Goal: Transaction & Acquisition: Book appointment/travel/reservation

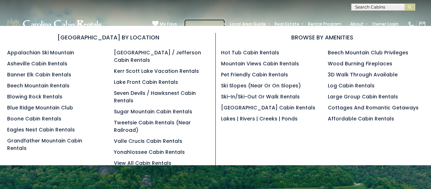
click at [223, 24] on link "Browse Rentals" at bounding box center [204, 24] width 41 height 10
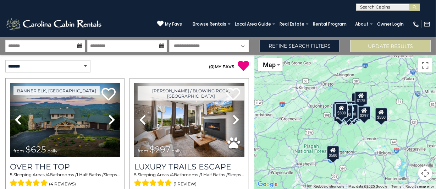
click at [80, 44] on icon at bounding box center [79, 45] width 5 height 5
click at [69, 45] on input "text" at bounding box center [45, 46] width 80 height 12
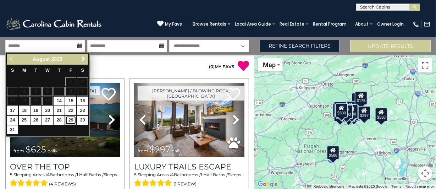
click at [71, 119] on link "29" at bounding box center [70, 120] width 11 height 9
type input "*******"
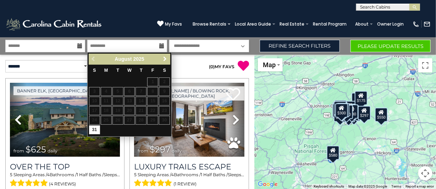
click at [166, 57] on span "Next" at bounding box center [165, 59] width 6 height 6
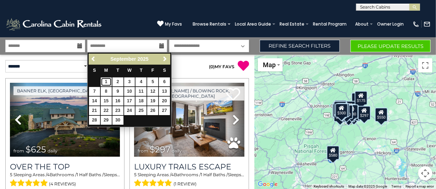
click at [108, 82] on link "1" at bounding box center [106, 81] width 11 height 9
type input "******"
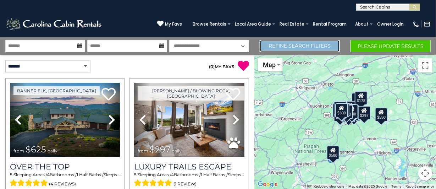
click at [333, 47] on link "Refine Search Filters" at bounding box center [300, 46] width 80 height 12
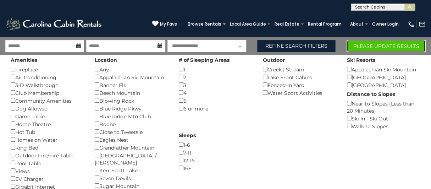
click at [396, 47] on button "Please Update Results" at bounding box center [385, 46] width 79 height 12
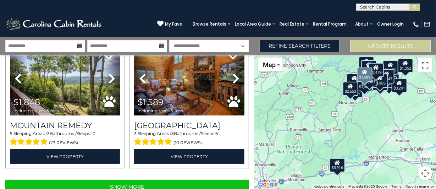
scroll to position [1941, 0]
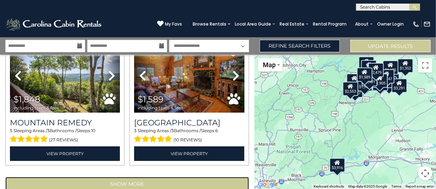
click at [118, 177] on button "Show More" at bounding box center [127, 184] width 244 height 14
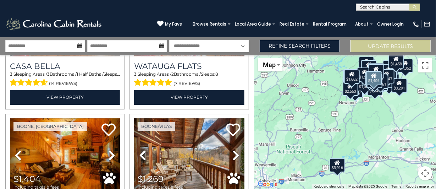
scroll to position [2711, 0]
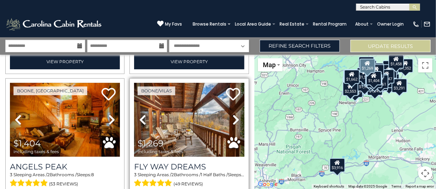
click at [181, 136] on span "$1,269 including taxes & fees" at bounding box center [162, 146] width 56 height 20
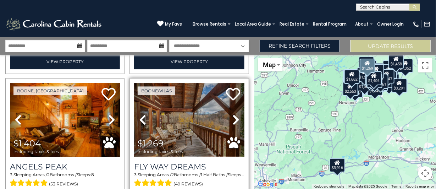
click at [167, 96] on img at bounding box center [189, 120] width 110 height 74
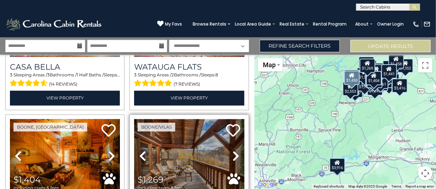
scroll to position [2674, 0]
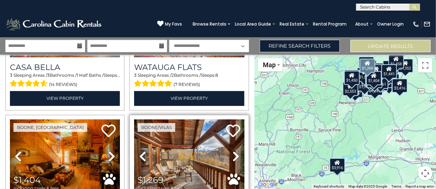
click at [180, 173] on span "$1,269 including taxes & fees" at bounding box center [162, 183] width 56 height 20
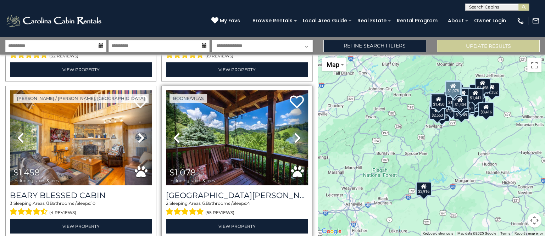
scroll to position [2648, 0]
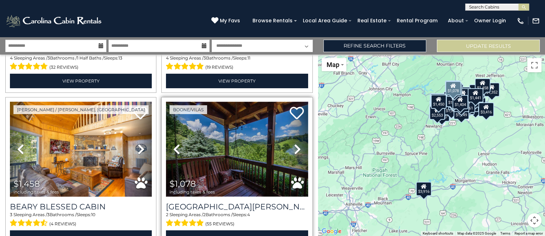
click at [221, 115] on img at bounding box center [237, 149] width 142 height 95
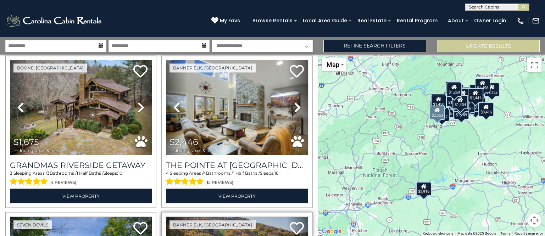
scroll to position [1274, 0]
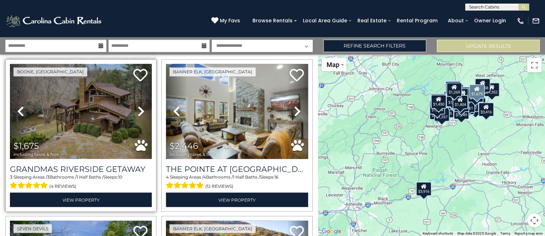
click at [146, 99] on link "Next" at bounding box center [140, 111] width 21 height 95
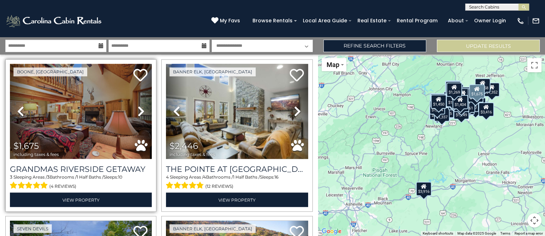
click at [141, 106] on icon at bounding box center [141, 111] width 7 height 11
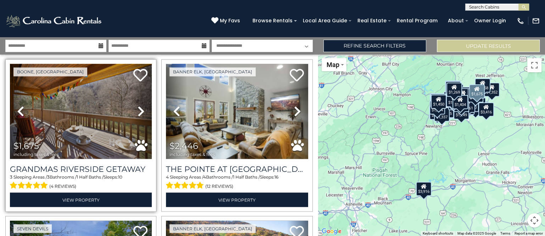
click at [141, 106] on icon at bounding box center [141, 111] width 7 height 11
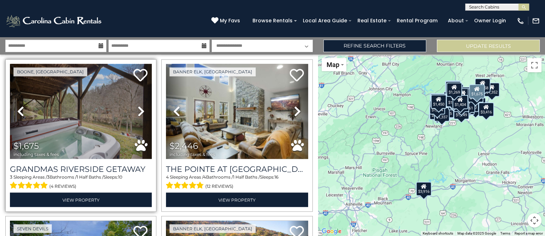
click at [141, 106] on icon at bounding box center [141, 111] width 7 height 11
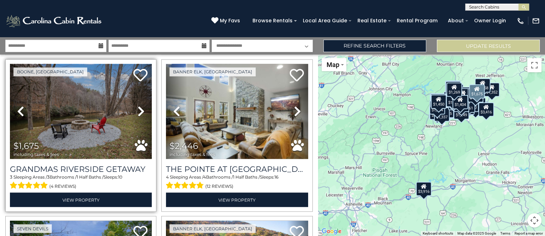
click at [141, 106] on icon at bounding box center [141, 111] width 7 height 11
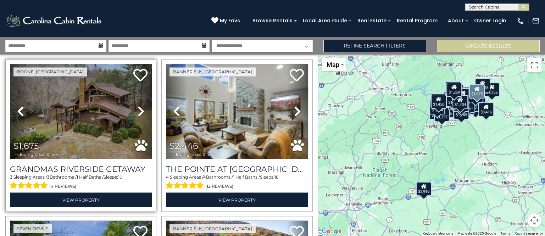
click at [141, 106] on icon at bounding box center [141, 111] width 7 height 11
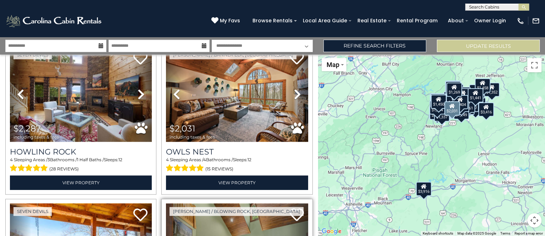
scroll to position [742, 0]
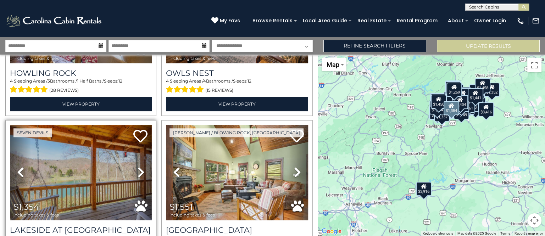
click at [64, 169] on img at bounding box center [81, 172] width 142 height 95
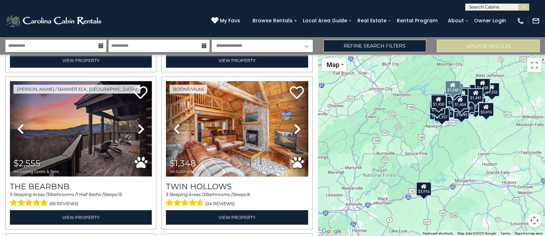
scroll to position [166, 0]
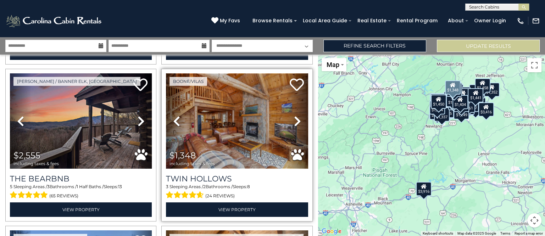
click at [238, 143] on img at bounding box center [237, 120] width 142 height 95
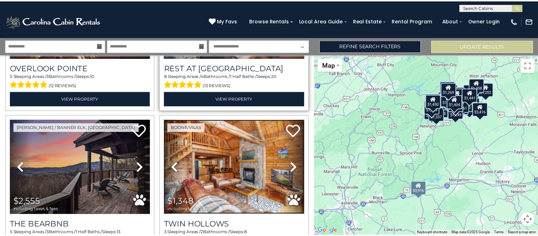
scroll to position [133, 0]
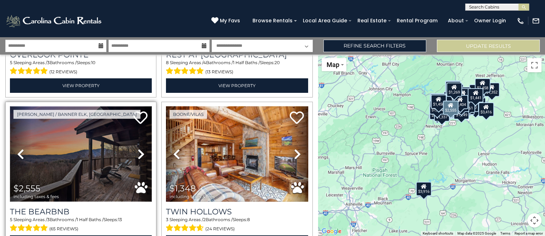
click at [77, 146] on img at bounding box center [81, 153] width 142 height 95
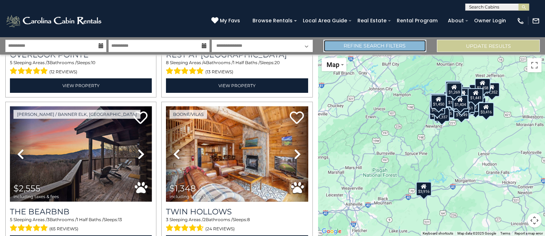
click at [353, 43] on link "Refine Search Filters" at bounding box center [374, 46] width 103 height 12
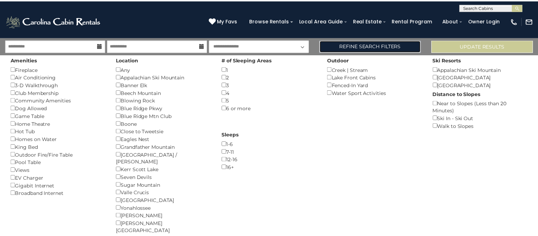
scroll to position [132, 0]
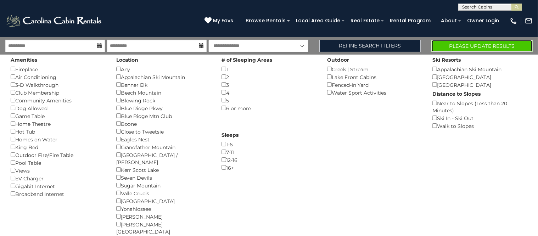
click at [435, 45] on button "Please Update Results" at bounding box center [481, 46] width 101 height 12
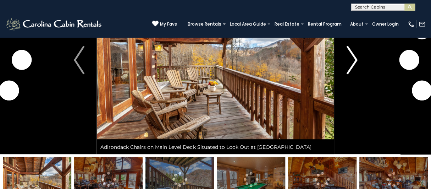
click at [354, 60] on img "Next" at bounding box center [351, 60] width 11 height 28
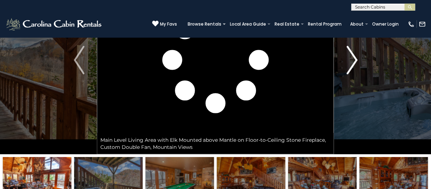
click at [354, 60] on img "Next" at bounding box center [351, 60] width 11 height 28
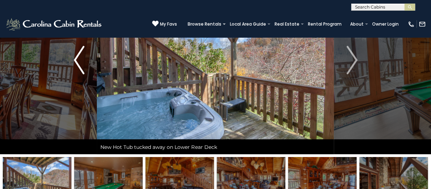
click at [77, 59] on img "Previous" at bounding box center [79, 60] width 11 height 28
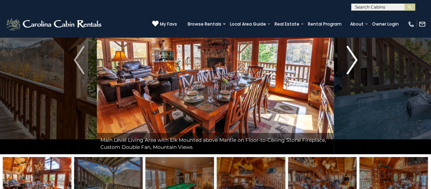
click at [356, 58] on img "Next" at bounding box center [351, 60] width 11 height 28
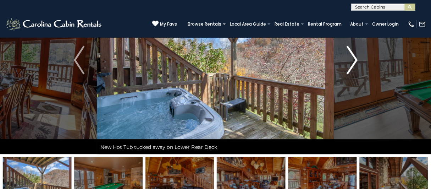
click at [356, 58] on img "Next" at bounding box center [351, 60] width 11 height 28
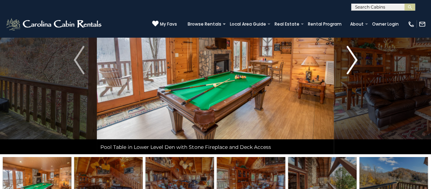
click at [356, 58] on img "Next" at bounding box center [351, 60] width 11 height 28
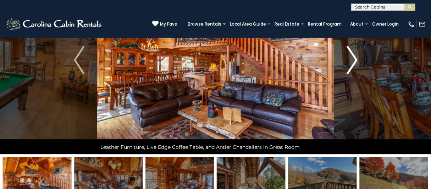
click at [356, 58] on img "Next" at bounding box center [351, 60] width 11 height 28
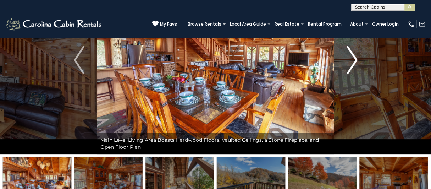
click at [356, 58] on img "Next" at bounding box center [351, 60] width 11 height 28
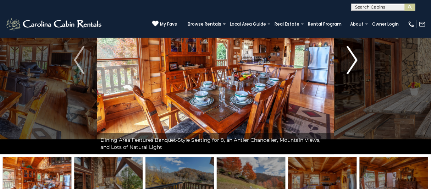
click at [356, 58] on img "Next" at bounding box center [351, 60] width 11 height 28
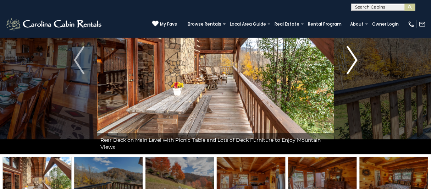
click at [356, 58] on img "Next" at bounding box center [351, 60] width 11 height 28
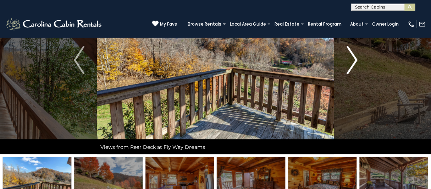
click at [356, 58] on img "Next" at bounding box center [351, 60] width 11 height 28
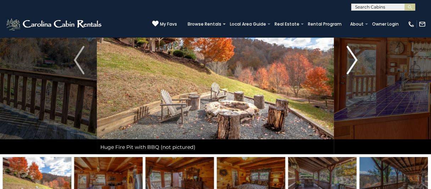
click at [356, 58] on img "Next" at bounding box center [351, 60] width 11 height 28
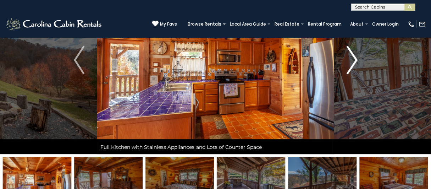
click at [356, 58] on img "Next" at bounding box center [351, 60] width 11 height 28
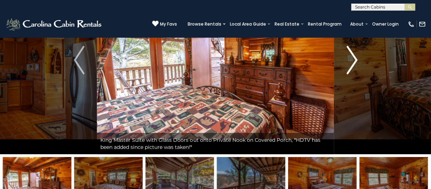
click at [356, 58] on img "Next" at bounding box center [351, 60] width 11 height 28
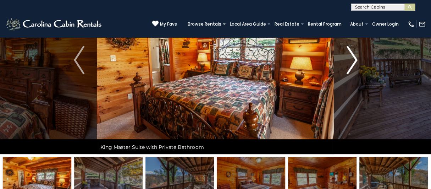
click at [356, 58] on img "Next" at bounding box center [351, 60] width 11 height 28
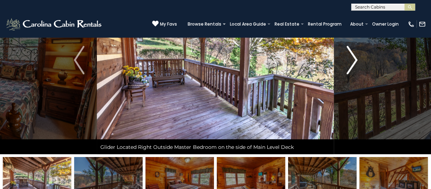
click at [356, 58] on img "Next" at bounding box center [351, 60] width 11 height 28
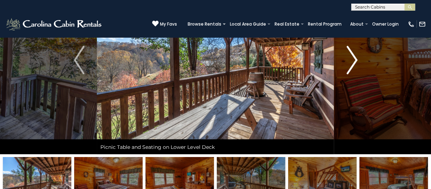
click at [356, 58] on img "Next" at bounding box center [351, 60] width 11 height 28
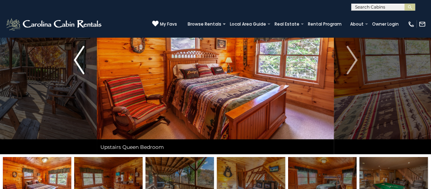
click at [79, 63] on img "Previous" at bounding box center [79, 60] width 11 height 28
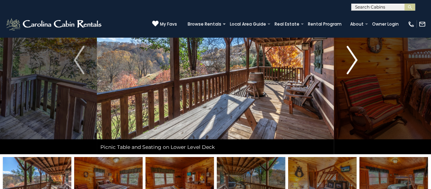
click at [357, 60] on img "Next" at bounding box center [351, 60] width 11 height 28
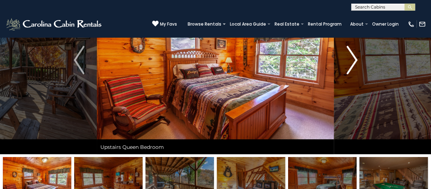
click at [357, 60] on img "Next" at bounding box center [351, 60] width 11 height 28
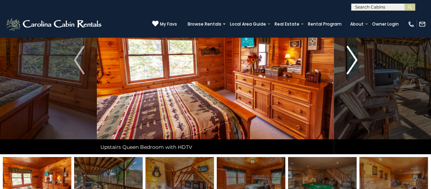
click at [357, 60] on img "Next" at bounding box center [351, 60] width 11 height 28
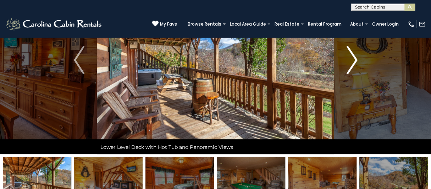
click at [357, 60] on img "Next" at bounding box center [351, 60] width 11 height 28
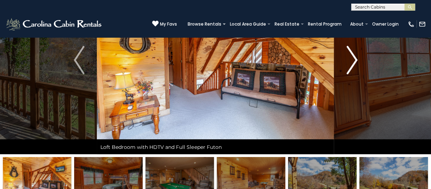
click at [357, 60] on img "Next" at bounding box center [351, 60] width 11 height 28
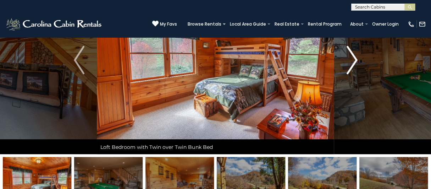
click at [357, 60] on img "Next" at bounding box center [351, 60] width 11 height 28
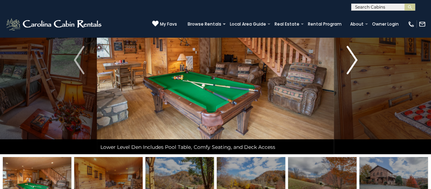
click at [357, 60] on img "Next" at bounding box center [351, 60] width 11 height 28
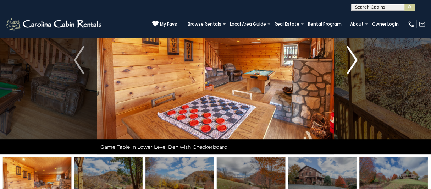
click at [357, 60] on img "Next" at bounding box center [351, 60] width 11 height 28
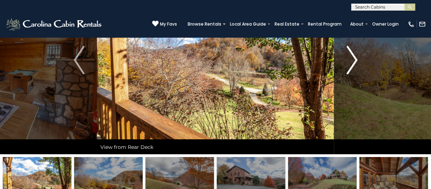
click at [357, 60] on img "Next" at bounding box center [351, 60] width 11 height 28
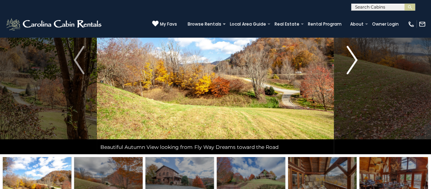
click at [357, 60] on img "Next" at bounding box center [351, 60] width 11 height 28
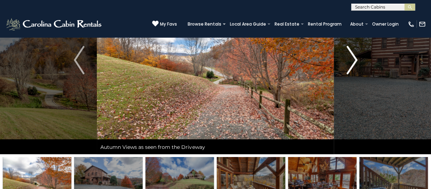
click at [357, 60] on img "Next" at bounding box center [351, 60] width 11 height 28
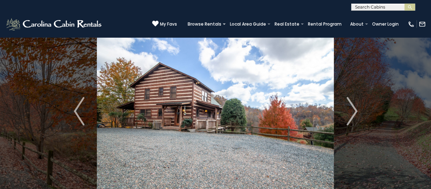
scroll to position [35, 0]
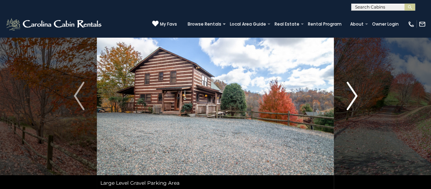
click at [354, 89] on img "Next" at bounding box center [351, 96] width 11 height 28
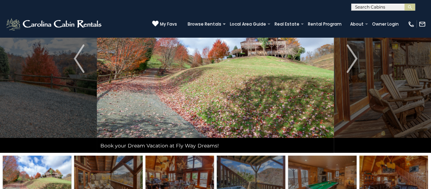
scroll to position [177, 0]
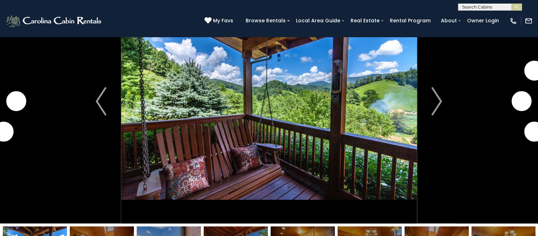
scroll to position [44, 0]
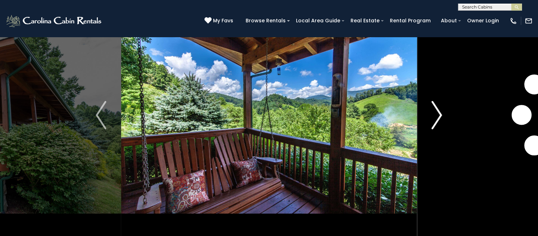
click at [440, 117] on img "Next" at bounding box center [437, 115] width 11 height 28
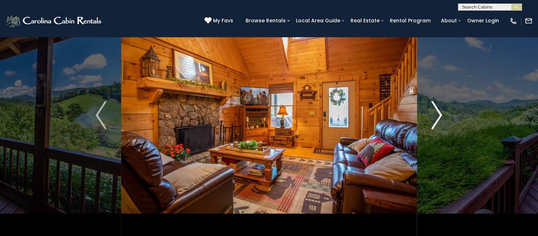
click at [440, 117] on img "Next" at bounding box center [437, 115] width 11 height 28
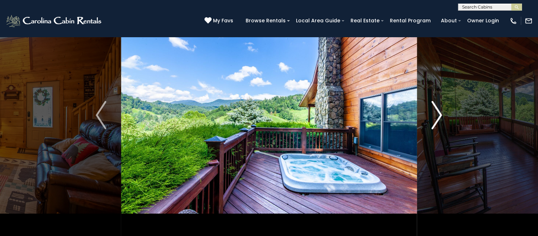
click at [440, 117] on img "Next" at bounding box center [437, 115] width 11 height 28
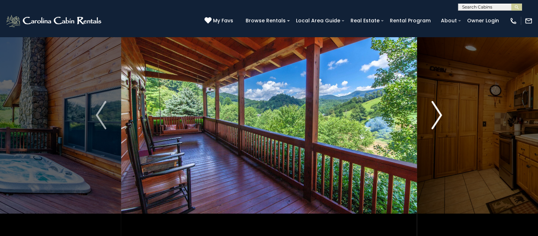
click at [440, 117] on img "Next" at bounding box center [437, 115] width 11 height 28
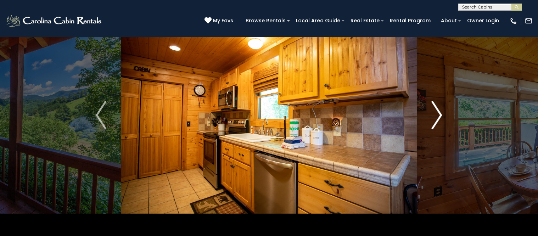
click at [440, 117] on img "Next" at bounding box center [437, 115] width 11 height 28
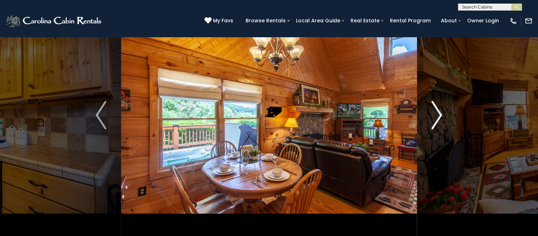
click at [440, 117] on img "Next" at bounding box center [437, 115] width 11 height 28
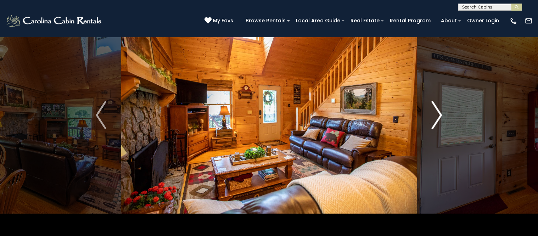
click at [440, 117] on img "Next" at bounding box center [437, 115] width 11 height 28
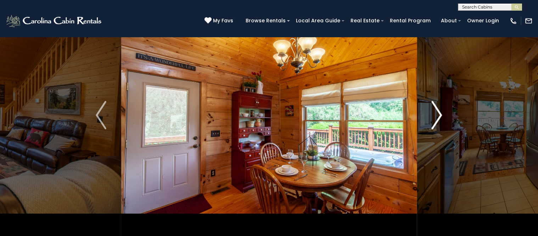
click at [440, 117] on img "Next" at bounding box center [437, 115] width 11 height 28
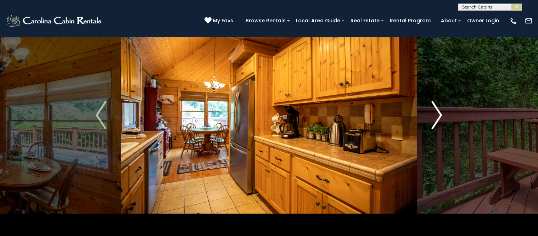
click at [440, 117] on img "Next" at bounding box center [437, 115] width 11 height 28
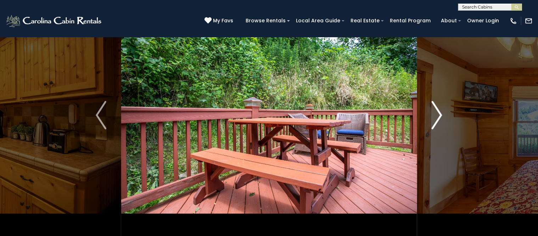
click at [440, 117] on img "Next" at bounding box center [437, 115] width 11 height 28
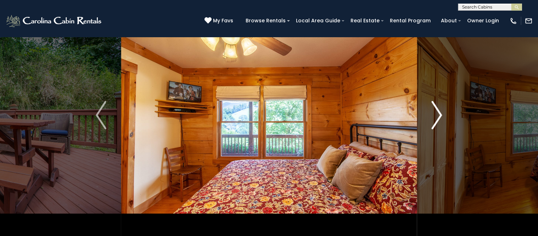
click at [440, 117] on img "Next" at bounding box center [437, 115] width 11 height 28
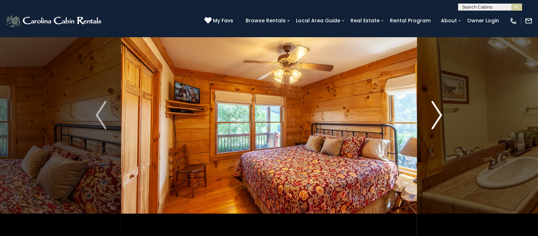
click at [440, 117] on img "Next" at bounding box center [437, 115] width 11 height 28
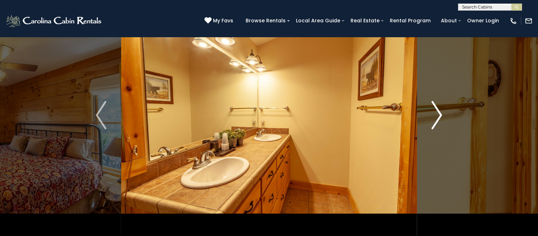
click at [440, 117] on img "Next" at bounding box center [437, 115] width 11 height 28
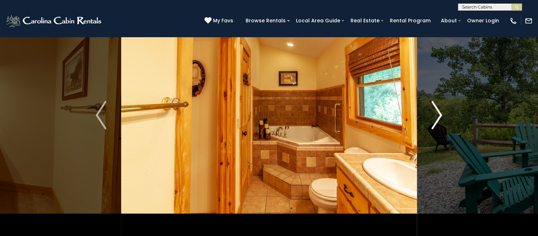
click at [440, 117] on img "Next" at bounding box center [437, 115] width 11 height 28
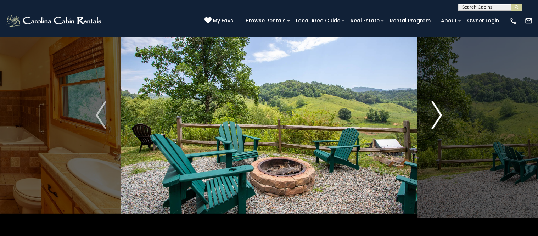
click at [440, 117] on img "Next" at bounding box center [437, 115] width 11 height 28
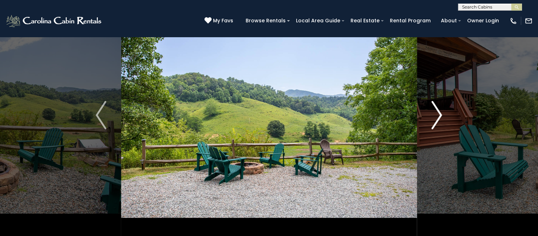
click at [440, 117] on img "Next" at bounding box center [437, 115] width 11 height 28
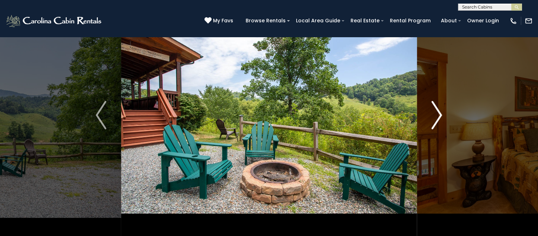
click at [440, 117] on img "Next" at bounding box center [437, 115] width 11 height 28
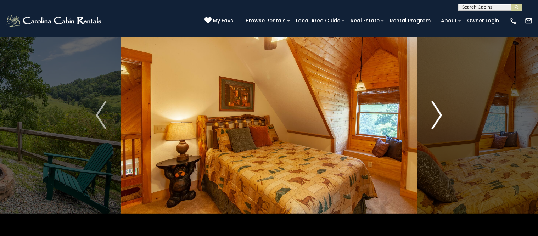
click at [440, 117] on img "Next" at bounding box center [437, 115] width 11 height 28
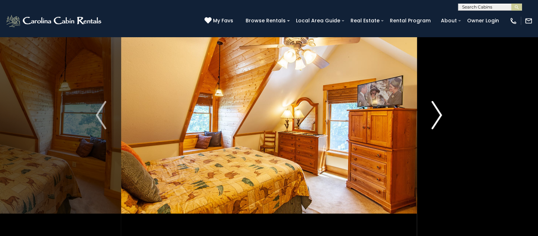
click at [440, 117] on img "Next" at bounding box center [437, 115] width 11 height 28
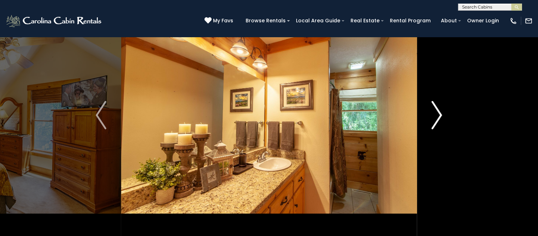
click at [440, 117] on img "Next" at bounding box center [437, 115] width 11 height 28
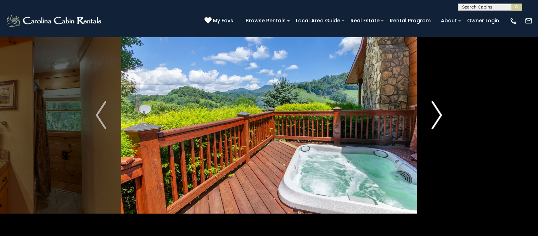
click at [440, 117] on img "Next" at bounding box center [437, 115] width 11 height 28
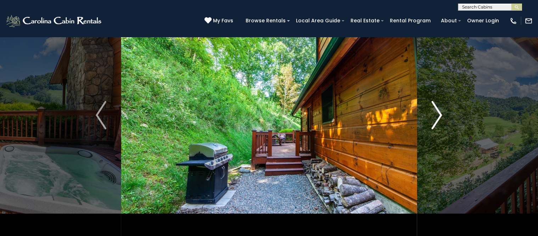
click at [440, 117] on img "Next" at bounding box center [437, 115] width 11 height 28
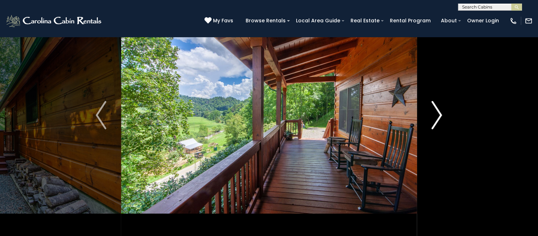
click at [440, 117] on img "Next" at bounding box center [437, 115] width 11 height 28
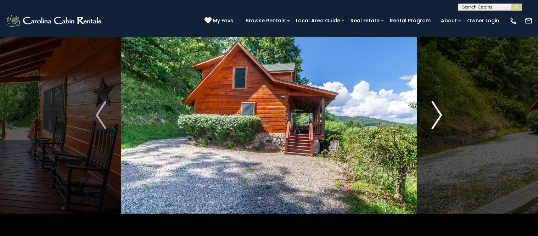
click at [440, 117] on img "Next" at bounding box center [437, 115] width 11 height 28
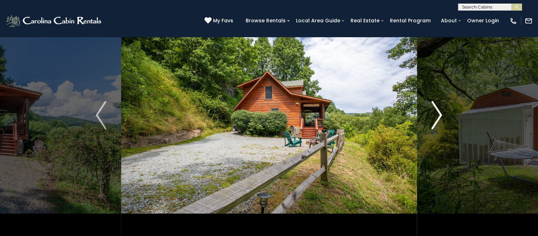
click at [440, 117] on img "Next" at bounding box center [437, 115] width 11 height 28
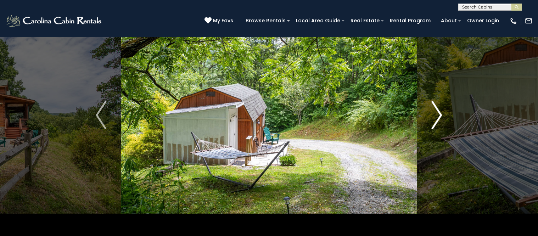
click at [440, 117] on img "Next" at bounding box center [437, 115] width 11 height 28
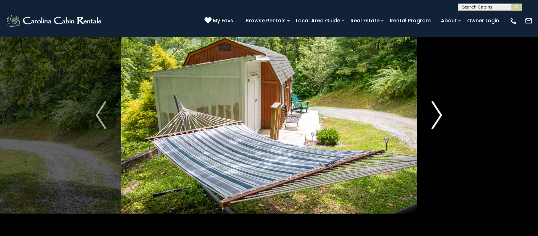
click at [440, 117] on img "Next" at bounding box center [437, 115] width 11 height 28
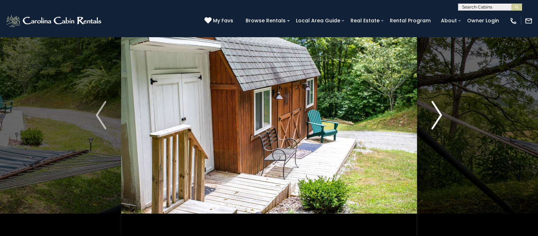
click at [440, 117] on img "Next" at bounding box center [437, 115] width 11 height 28
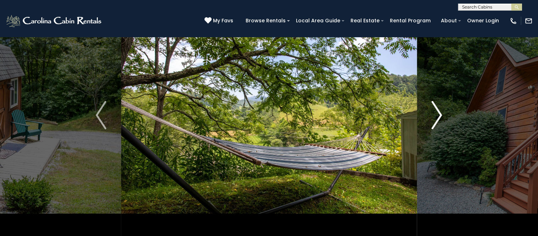
click at [440, 117] on img "Next" at bounding box center [437, 115] width 11 height 28
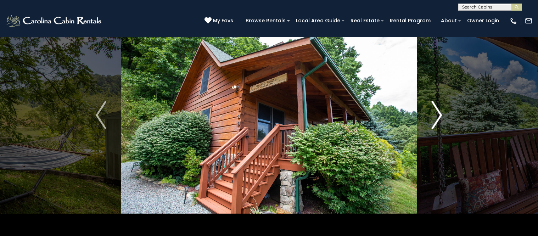
click at [440, 117] on img "Next" at bounding box center [437, 115] width 11 height 28
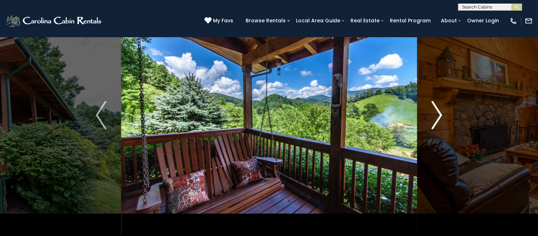
click at [440, 117] on img "Next" at bounding box center [437, 115] width 11 height 28
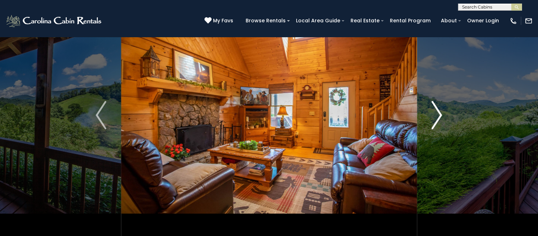
click at [440, 117] on img "Next" at bounding box center [437, 115] width 11 height 28
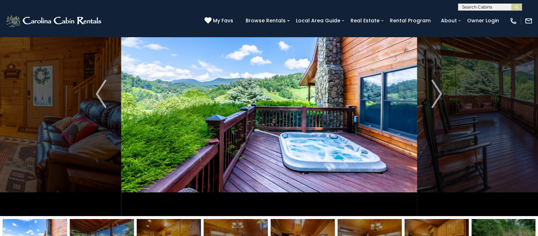
scroll to position [0, 0]
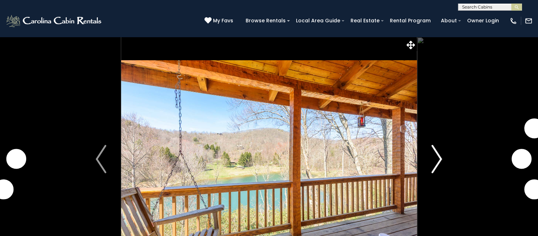
click at [435, 160] on img "Next" at bounding box center [437, 159] width 11 height 28
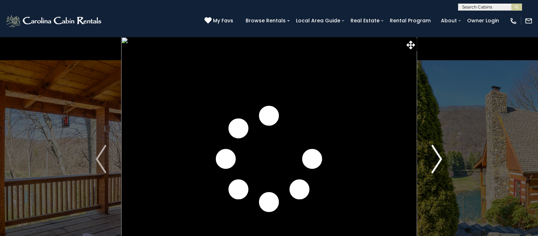
click at [435, 160] on img "Next" at bounding box center [437, 159] width 11 height 28
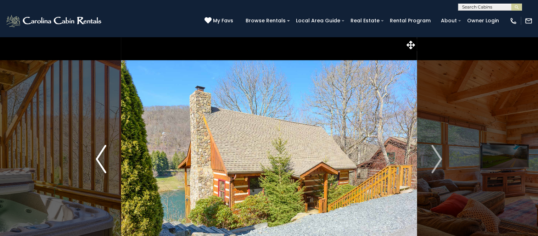
click at [100, 165] on img "Previous" at bounding box center [101, 159] width 11 height 28
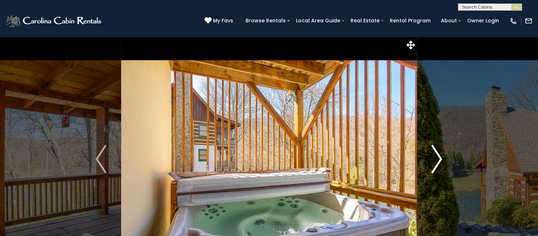
click at [436, 161] on img "Next" at bounding box center [437, 159] width 11 height 28
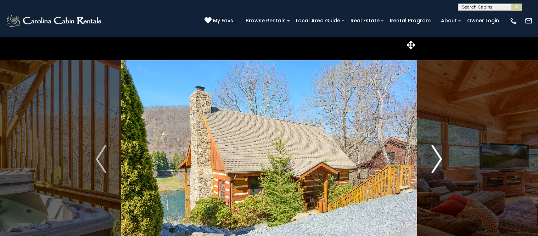
click at [436, 161] on img "Next" at bounding box center [437, 159] width 11 height 28
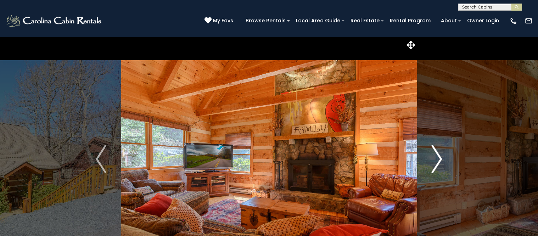
click at [436, 161] on img "Next" at bounding box center [437, 159] width 11 height 28
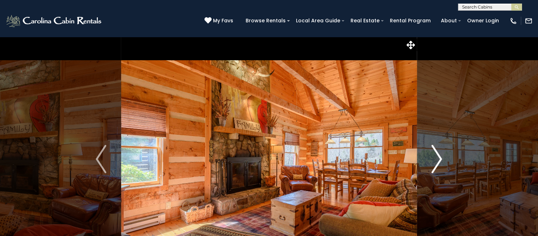
click at [436, 161] on img "Next" at bounding box center [437, 159] width 11 height 28
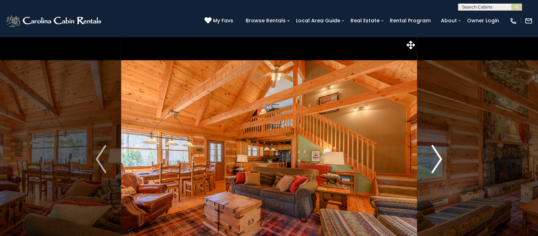
click at [436, 161] on img "Next" at bounding box center [437, 159] width 11 height 28
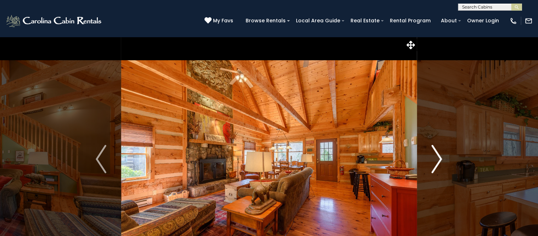
click at [436, 161] on img "Next" at bounding box center [437, 159] width 11 height 28
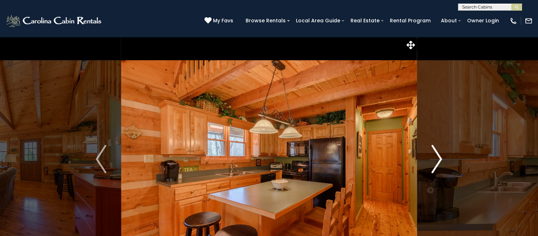
click at [436, 161] on img "Next" at bounding box center [437, 159] width 11 height 28
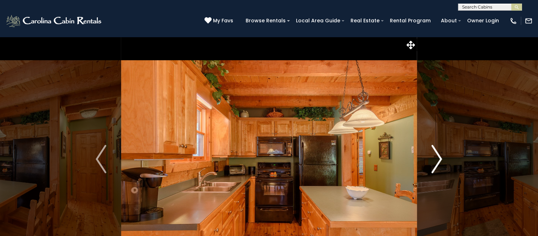
click at [436, 161] on img "Next" at bounding box center [437, 159] width 11 height 28
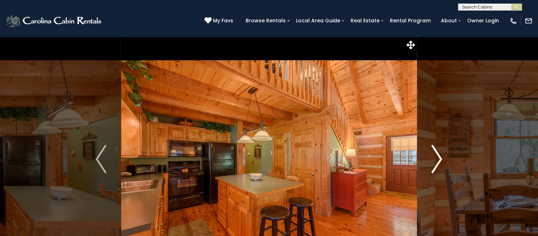
click at [436, 161] on img "Next" at bounding box center [437, 159] width 11 height 28
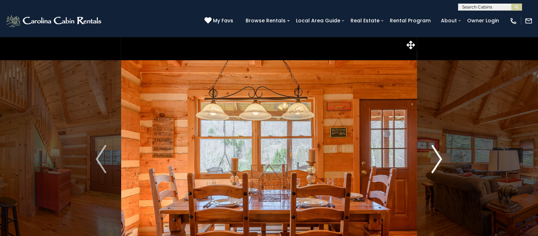
click at [436, 161] on img "Next" at bounding box center [437, 159] width 11 height 28
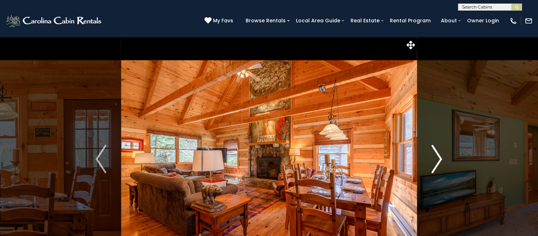
click at [436, 161] on img "Next" at bounding box center [437, 159] width 11 height 28
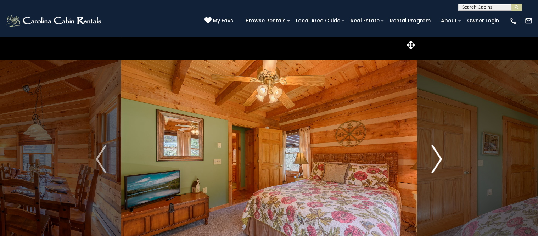
click at [436, 161] on img "Next" at bounding box center [437, 159] width 11 height 28
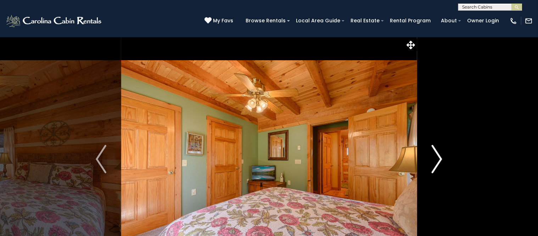
click at [436, 161] on img "Next" at bounding box center [437, 159] width 11 height 28
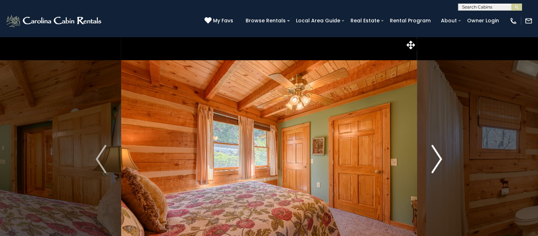
click at [436, 161] on img "Next" at bounding box center [437, 159] width 11 height 28
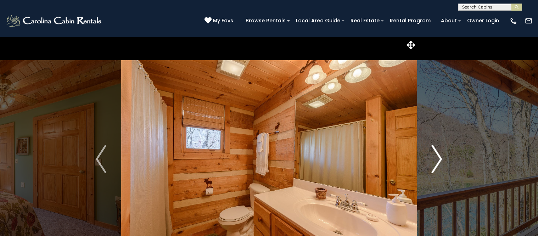
click at [436, 161] on img "Next" at bounding box center [437, 159] width 11 height 28
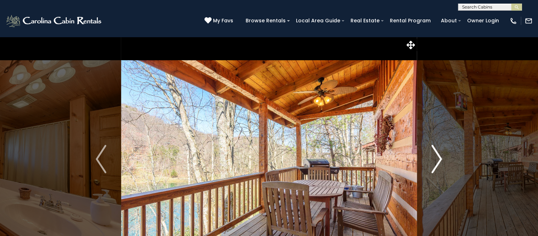
click at [436, 161] on img "Next" at bounding box center [437, 159] width 11 height 28
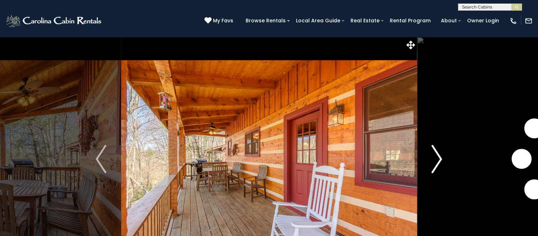
click at [436, 161] on img "Next" at bounding box center [437, 159] width 11 height 28
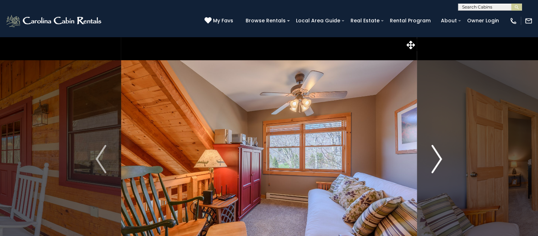
click at [436, 161] on img "Next" at bounding box center [437, 159] width 11 height 28
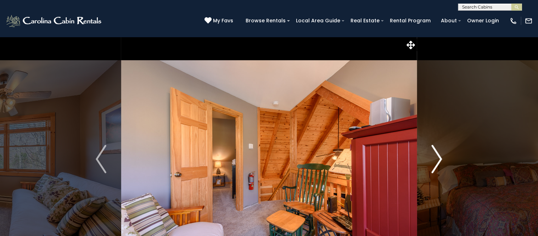
click at [441, 158] on img "Next" at bounding box center [437, 159] width 11 height 28
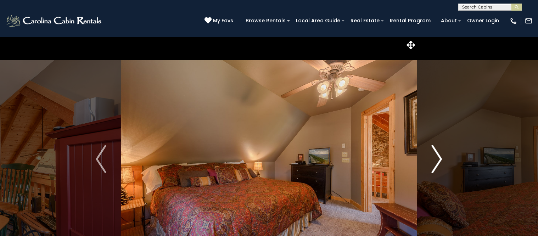
click at [441, 158] on img "Next" at bounding box center [437, 159] width 11 height 28
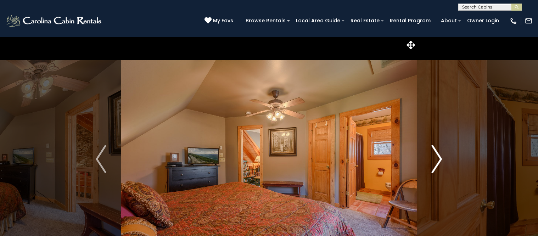
click at [441, 158] on img "Next" at bounding box center [437, 159] width 11 height 28
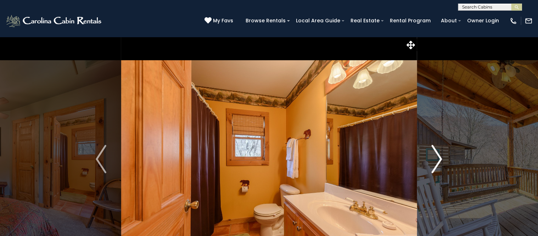
click at [441, 158] on img "Next" at bounding box center [437, 159] width 11 height 28
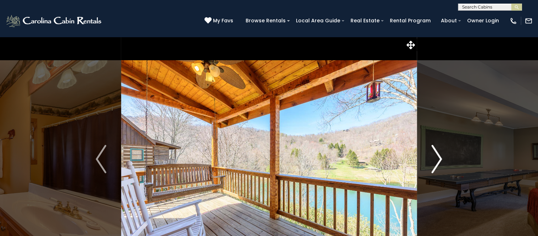
click at [441, 158] on img "Next" at bounding box center [437, 159] width 11 height 28
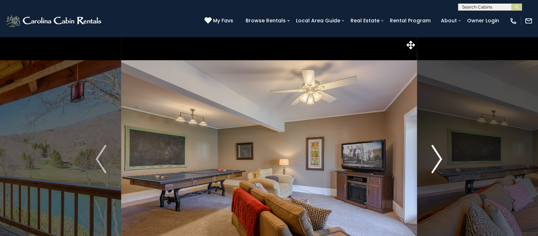
click at [441, 158] on img "Next" at bounding box center [437, 159] width 11 height 28
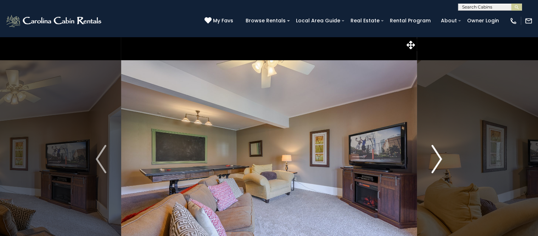
click at [441, 158] on img "Next" at bounding box center [437, 159] width 11 height 28
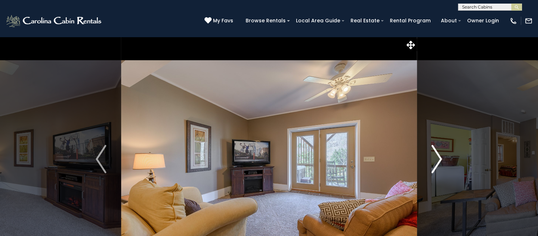
click at [441, 158] on img "Next" at bounding box center [437, 159] width 11 height 28
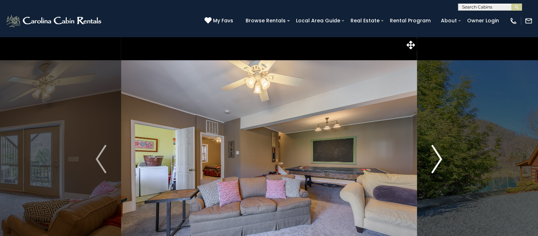
click at [441, 158] on img "Next" at bounding box center [437, 159] width 11 height 28
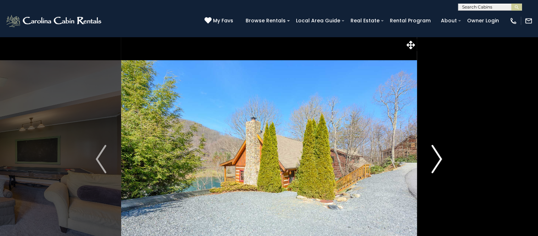
click at [441, 158] on img "Next" at bounding box center [437, 159] width 11 height 28
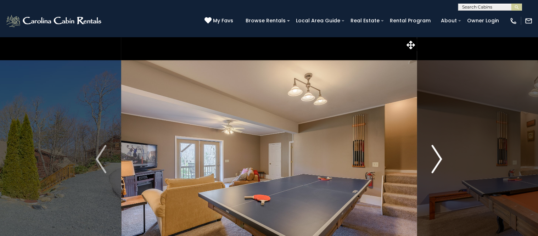
click at [441, 158] on img "Next" at bounding box center [437, 159] width 11 height 28
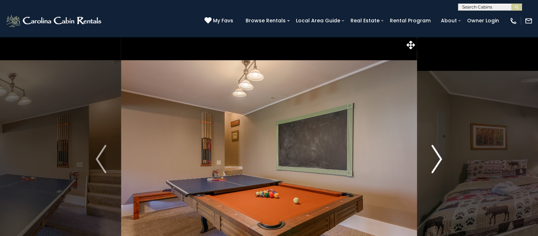
click at [441, 158] on img "Next" at bounding box center [437, 159] width 11 height 28
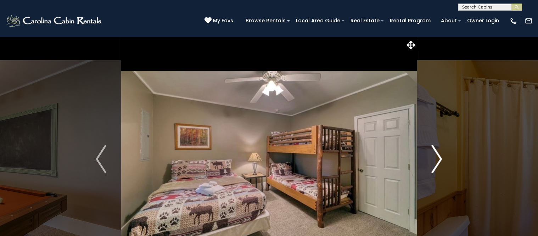
click at [441, 158] on img "Next" at bounding box center [437, 159] width 11 height 28
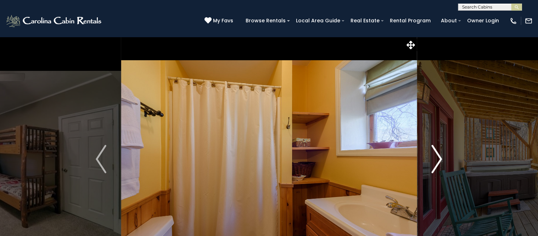
click at [441, 158] on img "Next" at bounding box center [437, 159] width 11 height 28
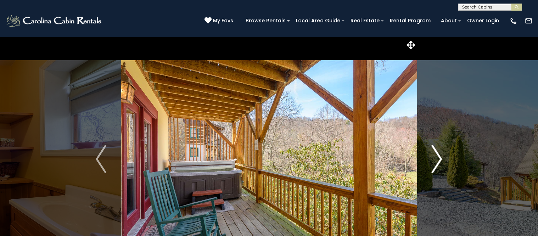
click at [441, 158] on img "Next" at bounding box center [437, 159] width 11 height 28
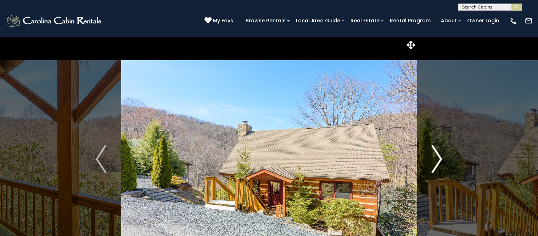
click at [441, 158] on img "Next" at bounding box center [437, 159] width 11 height 28
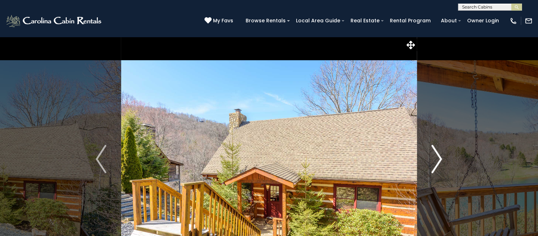
click at [441, 158] on img "Next" at bounding box center [437, 159] width 11 height 28
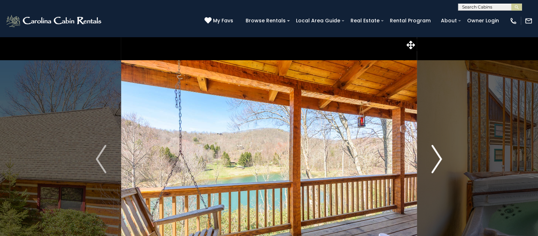
click at [441, 158] on img "Next" at bounding box center [437, 159] width 11 height 28
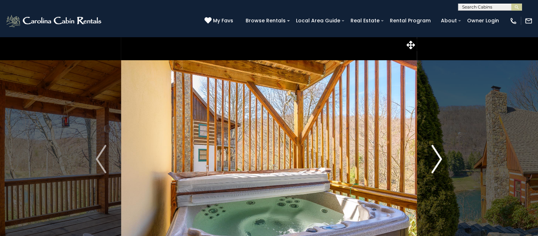
click at [441, 158] on img "Next" at bounding box center [437, 159] width 11 height 28
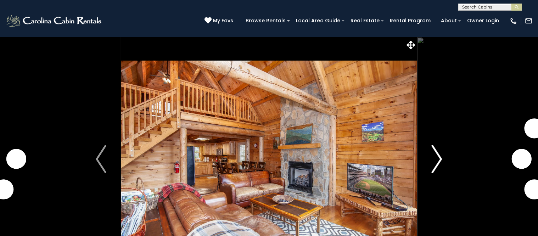
click at [438, 154] on img "Next" at bounding box center [437, 159] width 11 height 28
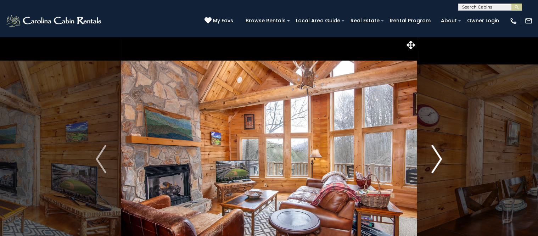
click at [438, 154] on img "Next" at bounding box center [437, 159] width 11 height 28
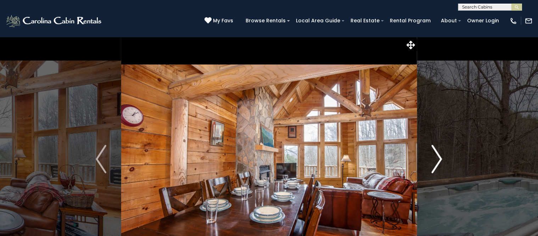
click at [438, 154] on img "Next" at bounding box center [437, 159] width 11 height 28
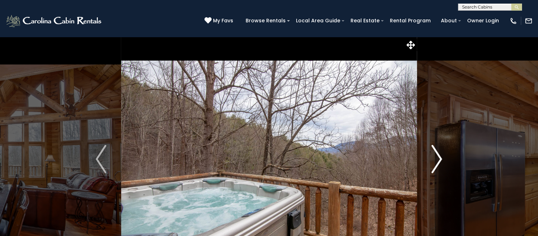
click at [438, 154] on img "Next" at bounding box center [437, 159] width 11 height 28
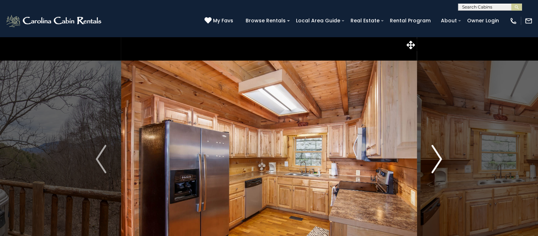
click at [438, 154] on img "Next" at bounding box center [437, 159] width 11 height 28
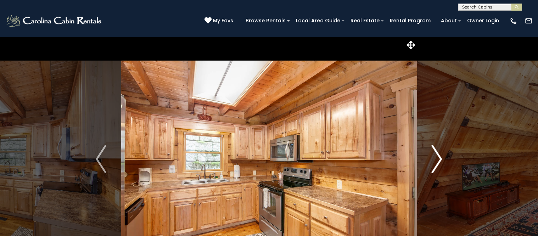
click at [438, 154] on img "Next" at bounding box center [437, 159] width 11 height 28
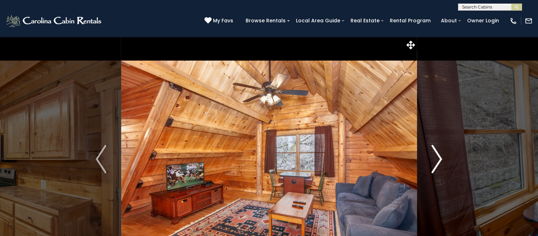
click at [438, 154] on img "Next" at bounding box center [437, 159] width 11 height 28
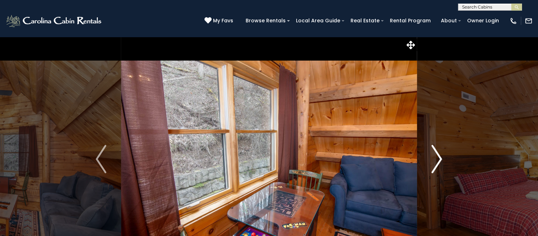
click at [438, 154] on img "Next" at bounding box center [437, 159] width 11 height 28
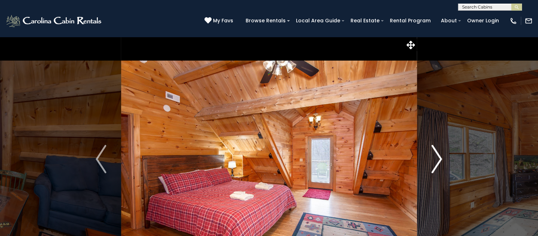
click at [438, 154] on img "Next" at bounding box center [437, 159] width 11 height 28
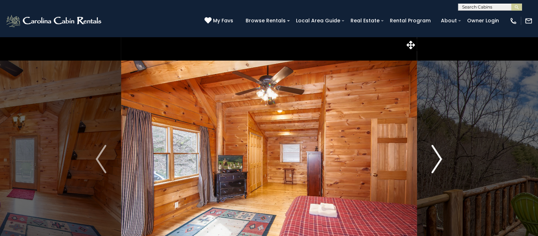
click at [438, 154] on img "Next" at bounding box center [437, 159] width 11 height 28
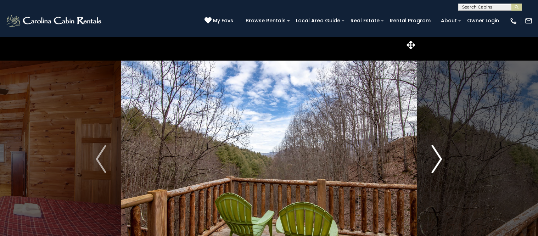
click at [438, 154] on img "Next" at bounding box center [437, 159] width 11 height 28
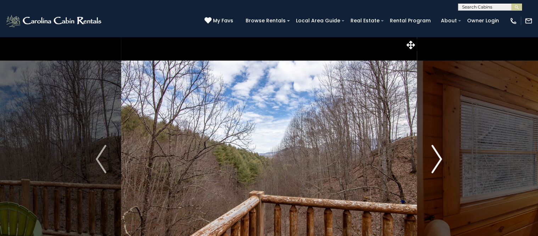
click at [438, 154] on img "Next" at bounding box center [437, 159] width 11 height 28
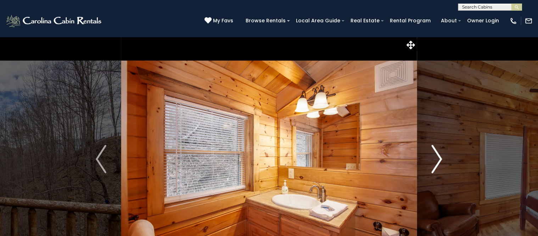
click at [438, 154] on img "Next" at bounding box center [437, 159] width 11 height 28
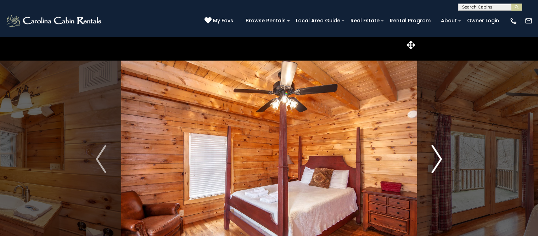
click at [438, 154] on img "Next" at bounding box center [437, 159] width 11 height 28
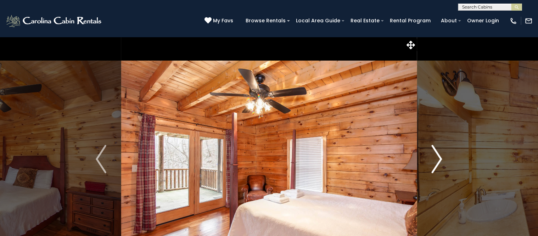
click at [438, 154] on img "Next" at bounding box center [437, 159] width 11 height 28
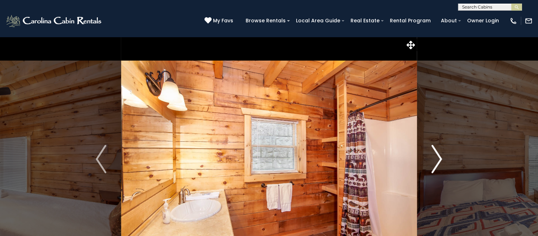
click at [438, 154] on img "Next" at bounding box center [437, 159] width 11 height 28
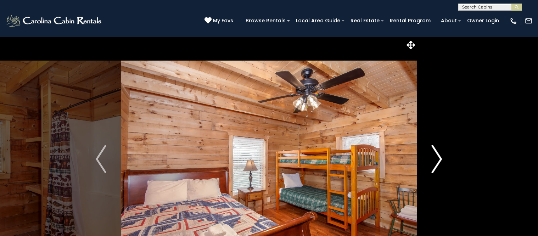
click at [438, 154] on img "Next" at bounding box center [437, 159] width 11 height 28
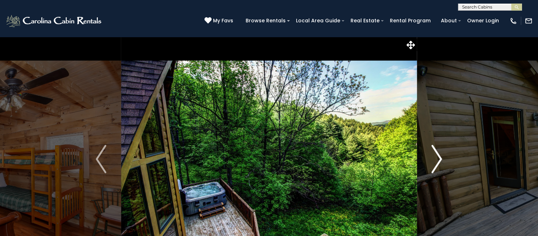
click at [438, 154] on img "Next" at bounding box center [437, 159] width 11 height 28
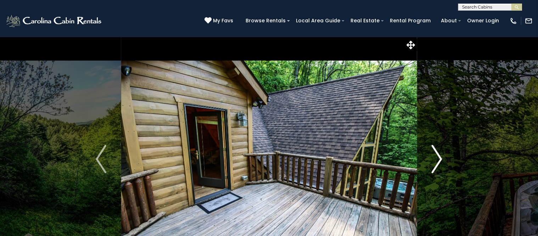
click at [438, 154] on img "Next" at bounding box center [437, 159] width 11 height 28
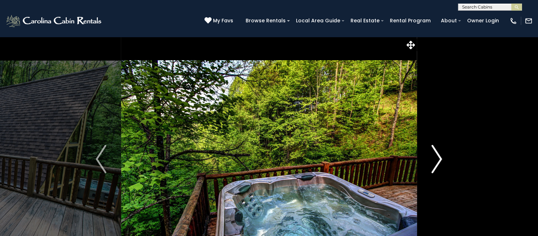
click at [438, 154] on img "Next" at bounding box center [437, 159] width 11 height 28
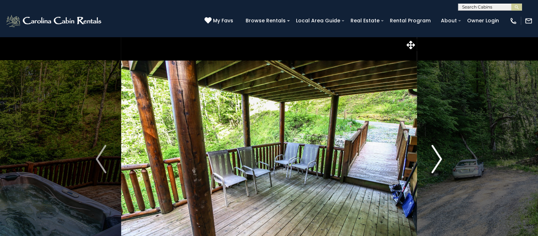
click at [438, 154] on img "Next" at bounding box center [437, 159] width 11 height 28
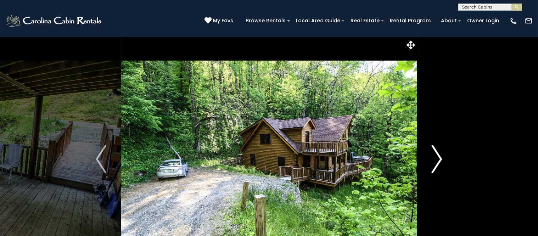
click at [438, 154] on img "Next" at bounding box center [437, 159] width 11 height 28
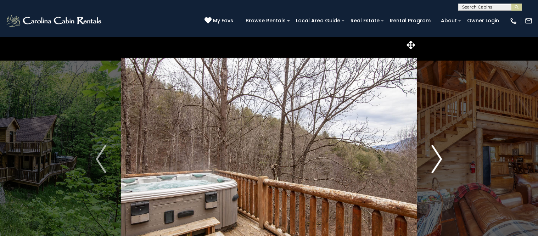
click at [438, 154] on img "Next" at bounding box center [437, 159] width 11 height 28
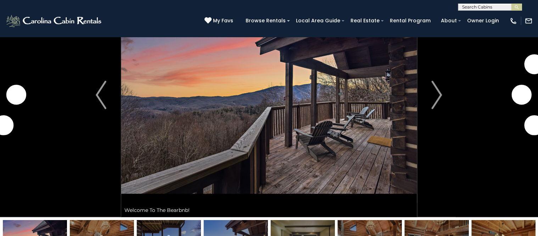
scroll to position [44, 0]
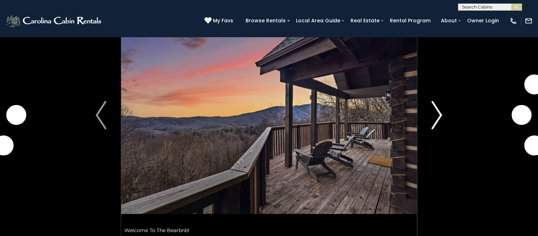
click at [439, 115] on img "Next" at bounding box center [437, 115] width 11 height 28
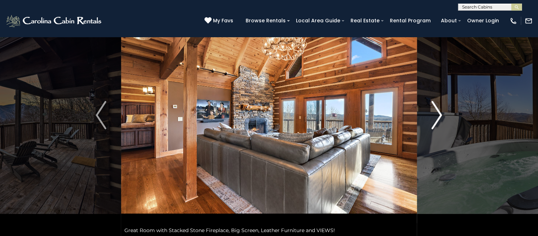
click at [439, 115] on img "Next" at bounding box center [437, 115] width 11 height 28
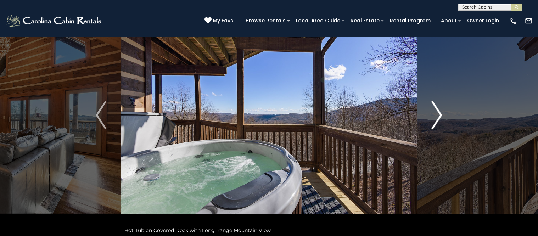
click at [439, 115] on img "Next" at bounding box center [437, 115] width 11 height 28
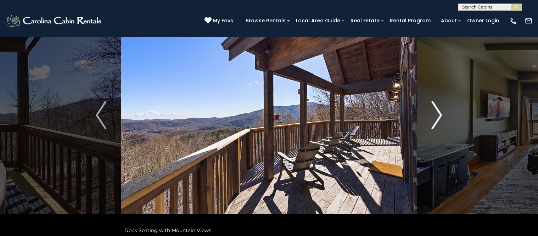
click at [439, 115] on img "Next" at bounding box center [437, 115] width 11 height 28
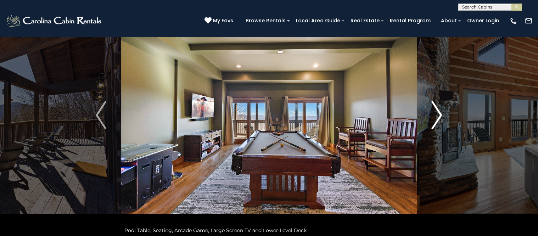
click at [439, 115] on img "Next" at bounding box center [437, 115] width 11 height 28
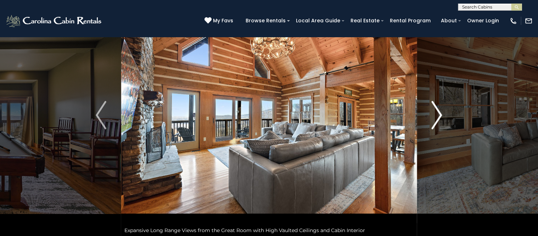
click at [439, 115] on img "Next" at bounding box center [437, 115] width 11 height 28
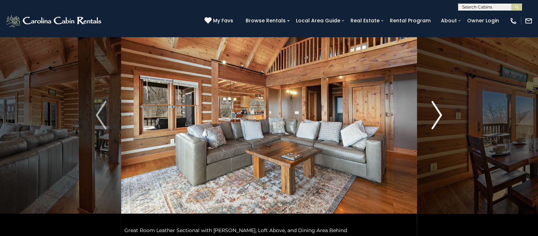
click at [439, 115] on img "Next" at bounding box center [437, 115] width 11 height 28
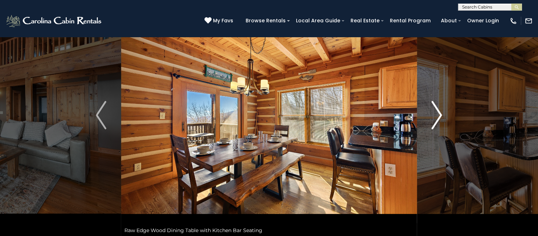
click at [439, 115] on img "Next" at bounding box center [437, 115] width 11 height 28
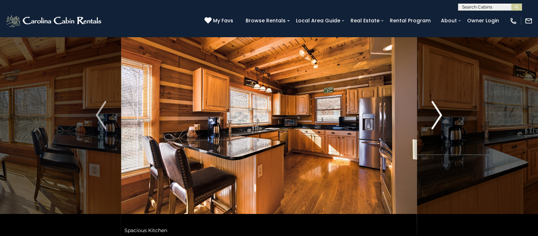
click at [439, 115] on img "Next" at bounding box center [437, 115] width 11 height 28
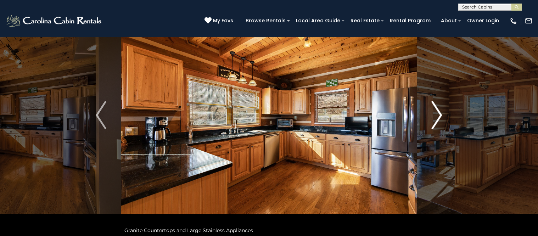
click at [439, 115] on img "Next" at bounding box center [437, 115] width 11 height 28
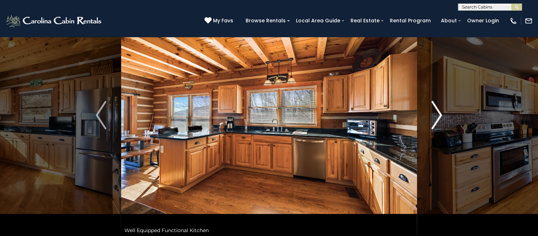
click at [439, 115] on img "Next" at bounding box center [437, 115] width 11 height 28
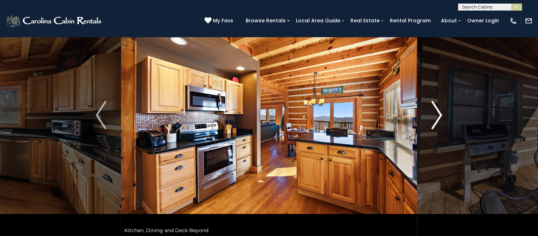
click at [439, 115] on img "Next" at bounding box center [437, 115] width 11 height 28
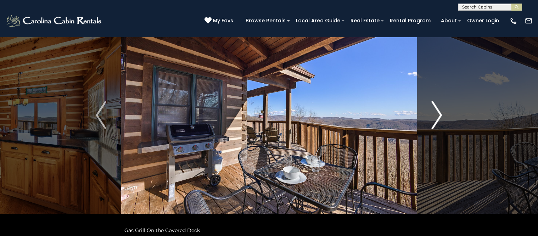
click at [439, 115] on img "Next" at bounding box center [437, 115] width 11 height 28
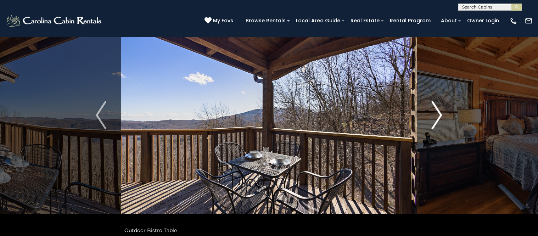
click at [439, 115] on img "Next" at bounding box center [437, 115] width 11 height 28
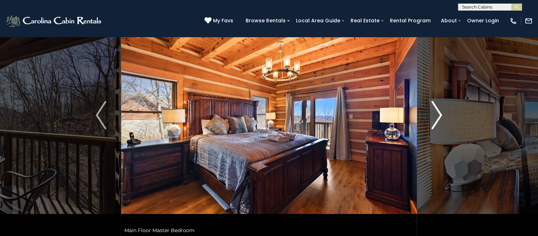
click at [439, 115] on img "Next" at bounding box center [437, 115] width 11 height 28
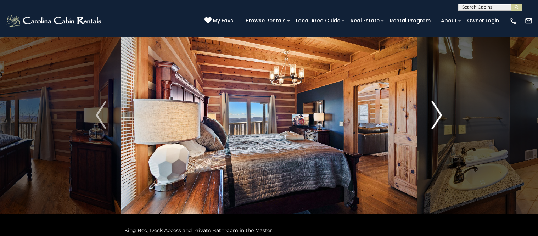
click at [439, 115] on img "Next" at bounding box center [437, 115] width 11 height 28
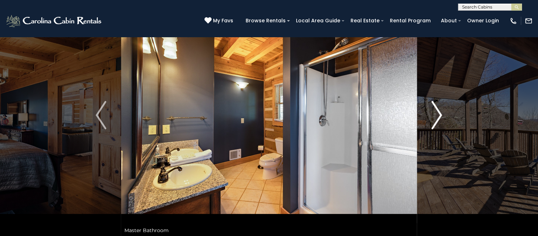
click at [439, 115] on img "Next" at bounding box center [437, 115] width 11 height 28
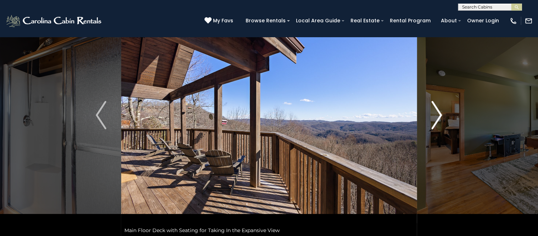
click at [439, 115] on img "Next" at bounding box center [437, 115] width 11 height 28
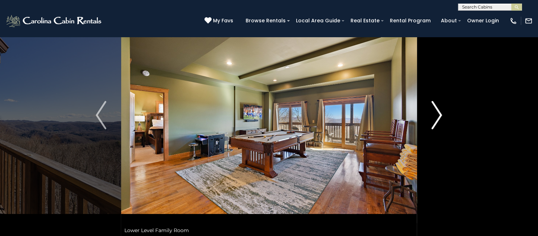
click at [439, 115] on img "Next" at bounding box center [437, 115] width 11 height 28
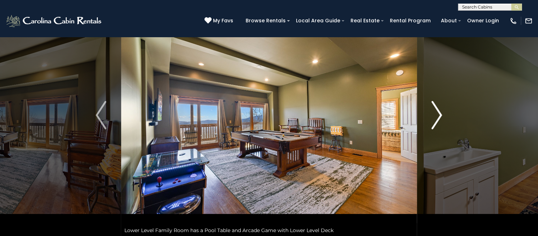
click at [439, 115] on img "Next" at bounding box center [437, 115] width 11 height 28
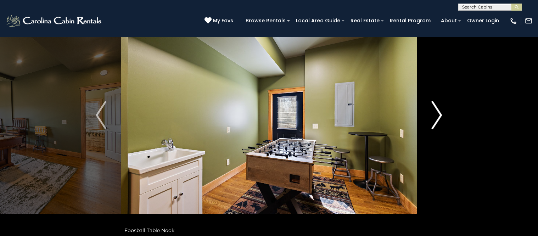
click at [439, 115] on img "Next" at bounding box center [437, 115] width 11 height 28
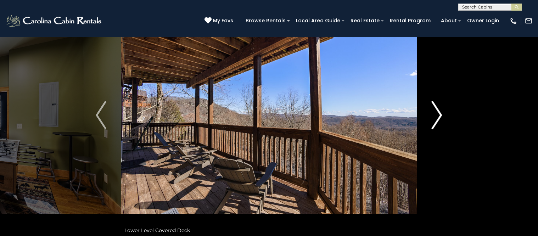
click at [439, 115] on img "Next" at bounding box center [437, 115] width 11 height 28
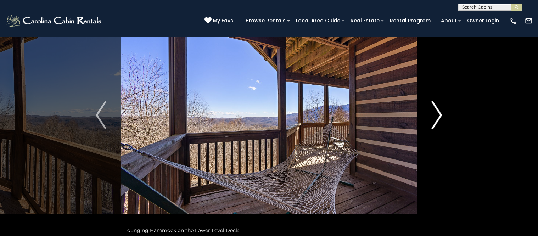
click at [439, 115] on img "Next" at bounding box center [437, 115] width 11 height 28
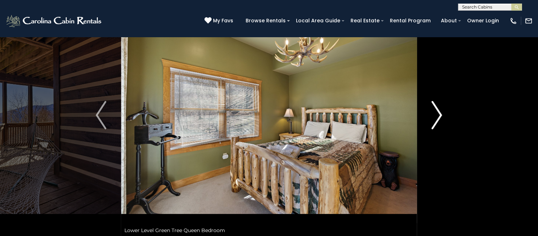
click at [439, 115] on img "Next" at bounding box center [437, 115] width 11 height 28
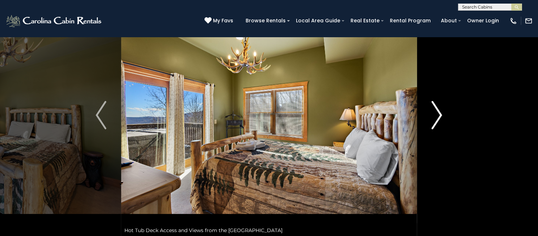
click at [439, 115] on img "Next" at bounding box center [437, 115] width 11 height 28
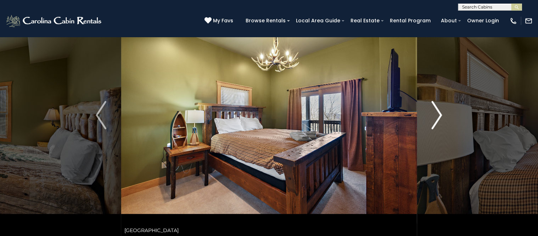
click at [439, 115] on img "Next" at bounding box center [437, 115] width 11 height 28
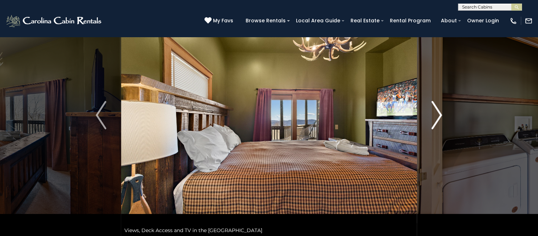
click at [439, 115] on img "Next" at bounding box center [437, 115] width 11 height 28
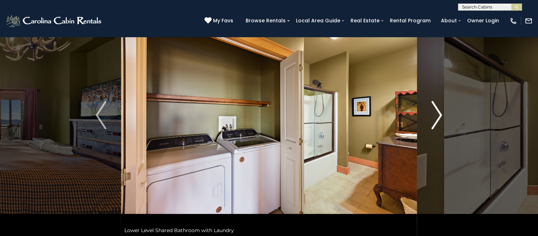
click at [439, 115] on img "Next" at bounding box center [437, 115] width 11 height 28
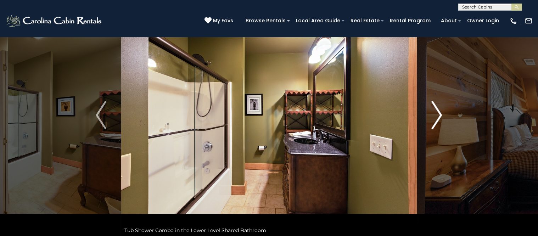
click at [439, 115] on img "Next" at bounding box center [437, 115] width 11 height 28
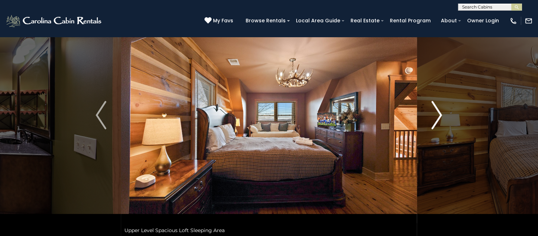
click at [439, 115] on img "Next" at bounding box center [437, 115] width 11 height 28
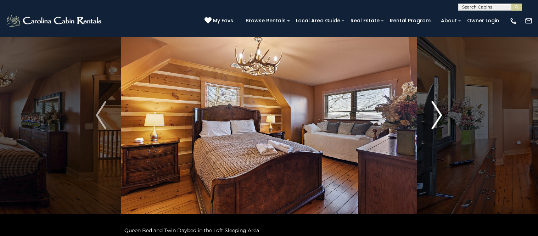
click at [439, 115] on img "Next" at bounding box center [437, 115] width 11 height 28
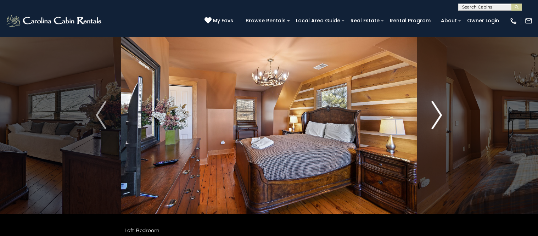
click at [439, 115] on img "Next" at bounding box center [437, 115] width 11 height 28
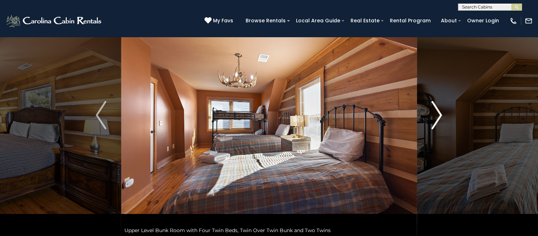
click at [439, 115] on img "Next" at bounding box center [437, 115] width 11 height 28
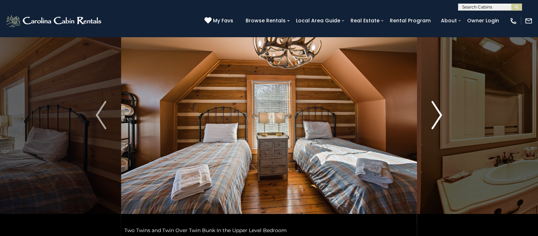
click at [439, 115] on img "Next" at bounding box center [437, 115] width 11 height 28
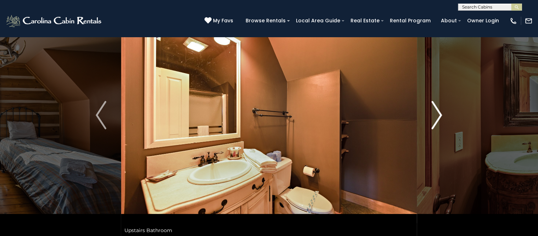
click at [439, 115] on img "Next" at bounding box center [437, 115] width 11 height 28
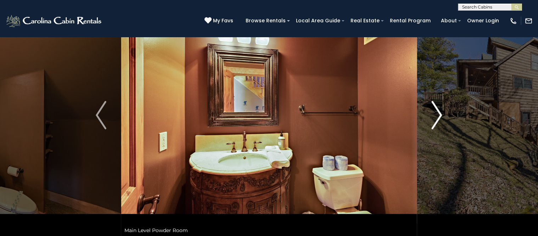
click at [439, 115] on img "Next" at bounding box center [437, 115] width 11 height 28
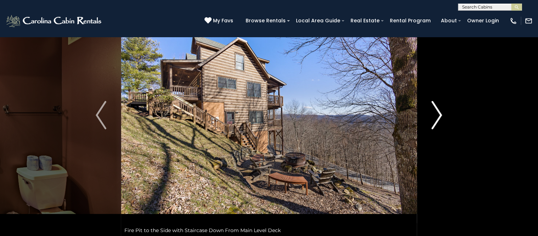
click at [435, 121] on img "Next" at bounding box center [437, 115] width 11 height 28
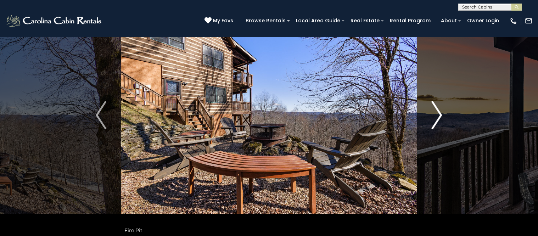
click at [435, 121] on img "Next" at bounding box center [437, 115] width 11 height 28
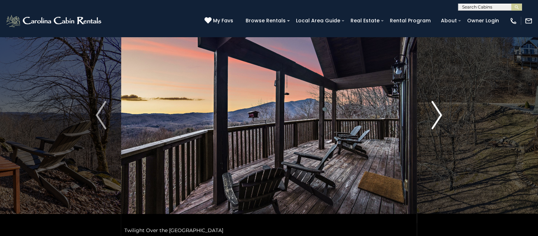
click at [435, 121] on img "Next" at bounding box center [437, 115] width 11 height 28
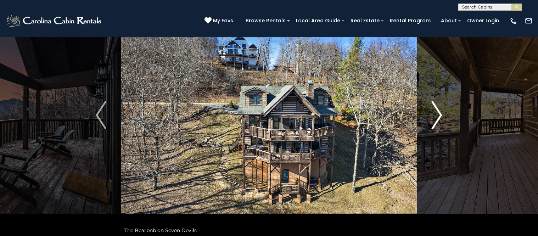
click at [435, 121] on img "Next" at bounding box center [437, 115] width 11 height 28
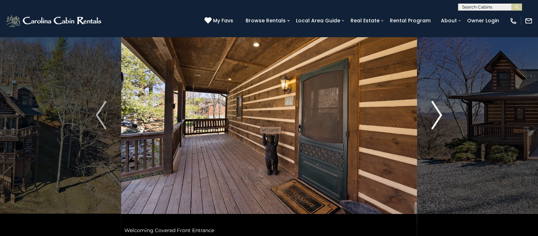
click at [435, 121] on img "Next" at bounding box center [437, 115] width 11 height 28
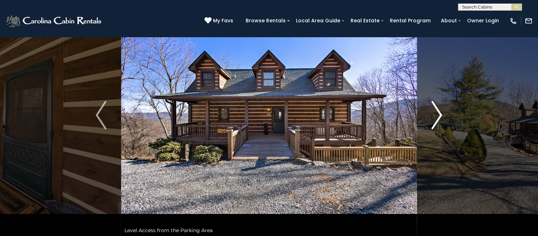
click at [435, 121] on img "Next" at bounding box center [437, 115] width 11 height 28
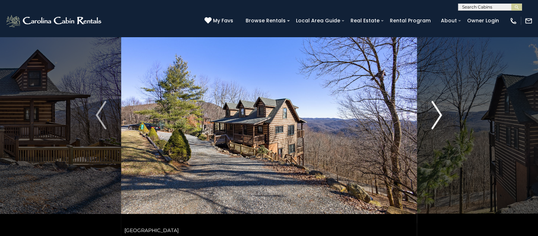
click at [435, 121] on img "Next" at bounding box center [437, 115] width 11 height 28
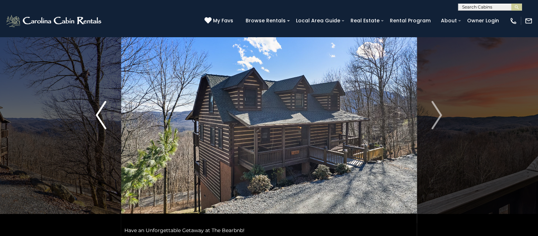
click at [106, 115] on img "Previous" at bounding box center [101, 115] width 11 height 28
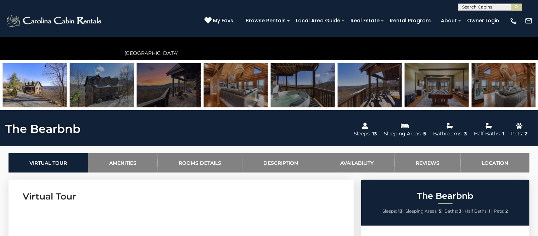
scroll to position [89, 0]
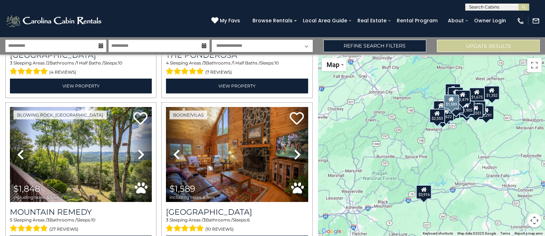
scroll to position [2211, 0]
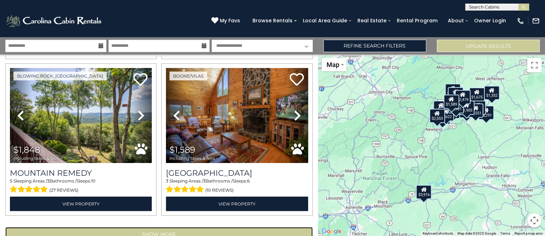
click at [186, 227] on button "Show More" at bounding box center [158, 234] width 307 height 14
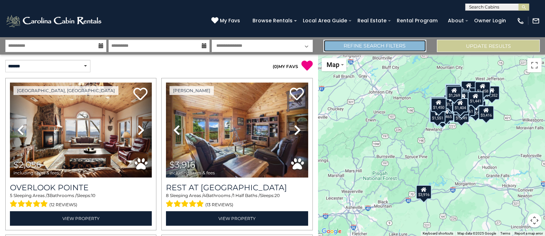
click at [401, 46] on link "Refine Search Filters" at bounding box center [374, 46] width 103 height 12
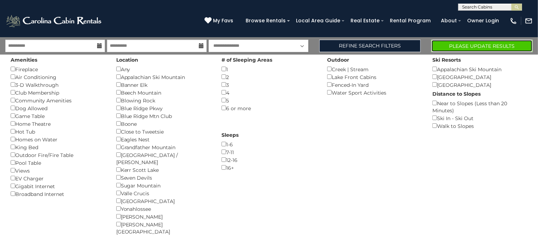
click at [457, 44] on button "Please Update Results" at bounding box center [481, 46] width 101 height 12
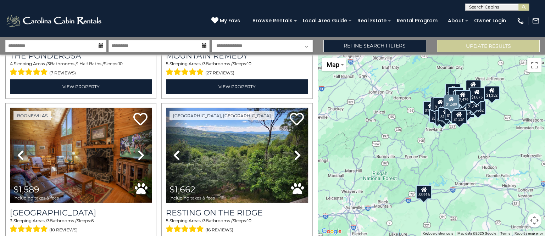
scroll to position [2211, 0]
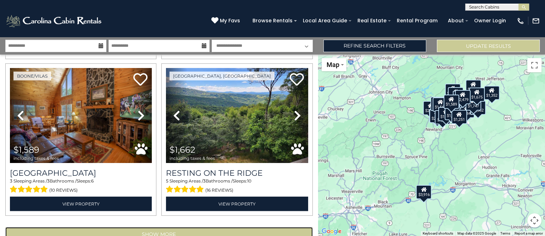
click at [152, 227] on button "Show More" at bounding box center [158, 234] width 307 height 14
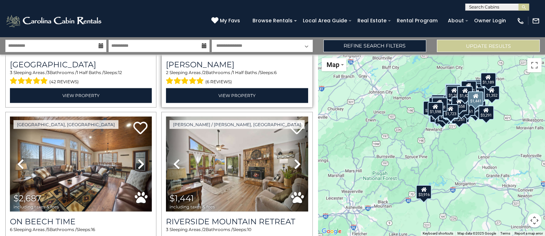
scroll to position [4541, 0]
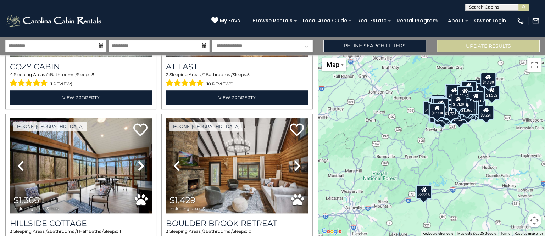
scroll to position [0, 0]
click at [494, 7] on input "text" at bounding box center [496, 8] width 62 height 7
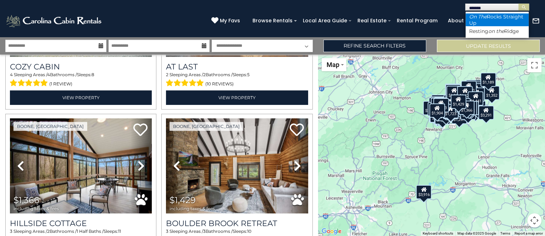
type input "******"
click at [495, 16] on li "On The Rocks Straight Up" at bounding box center [496, 19] width 63 height 13
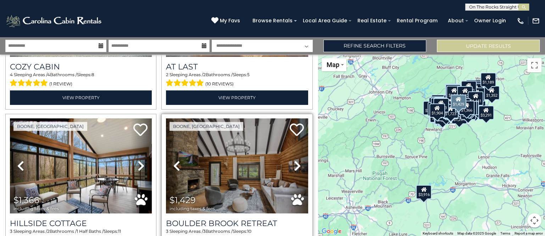
click at [518, 4] on button "submit" at bounding box center [523, 7] width 11 height 7
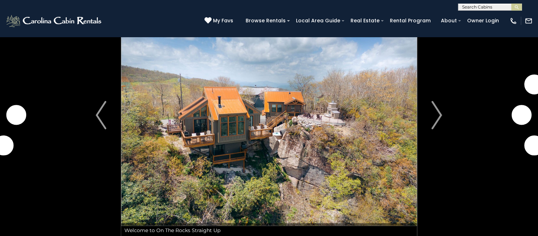
scroll to position [89, 0]
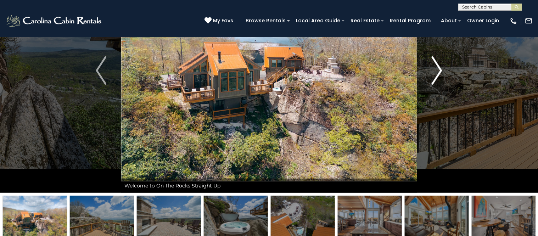
click at [438, 75] on img "Next" at bounding box center [437, 70] width 11 height 28
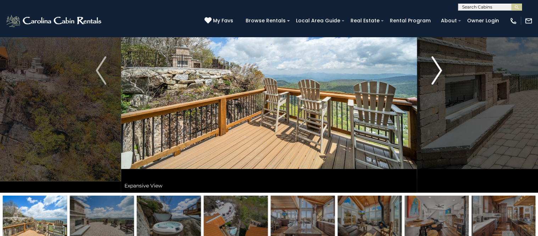
click at [438, 75] on img "Next" at bounding box center [437, 70] width 11 height 28
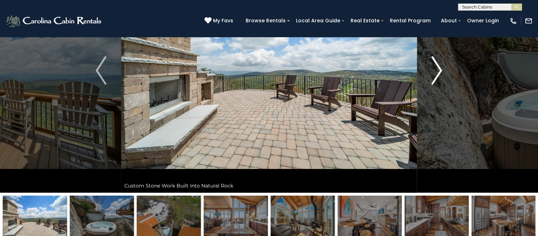
click at [438, 75] on img "Next" at bounding box center [437, 70] width 11 height 28
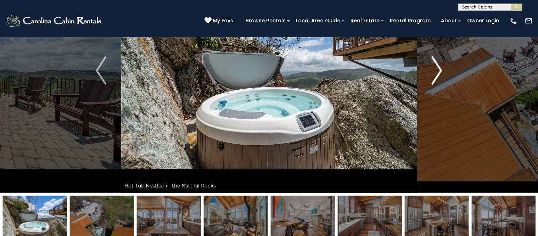
click at [438, 75] on img "Next" at bounding box center [437, 70] width 11 height 28
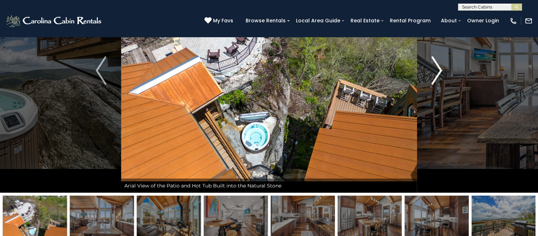
click at [438, 75] on img "Next" at bounding box center [437, 70] width 11 height 28
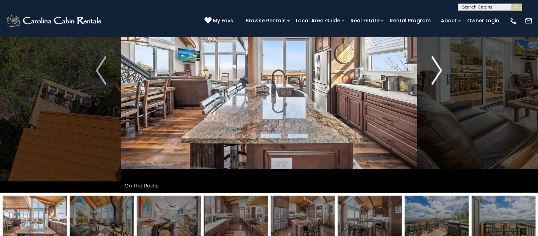
scroll to position [44, 0]
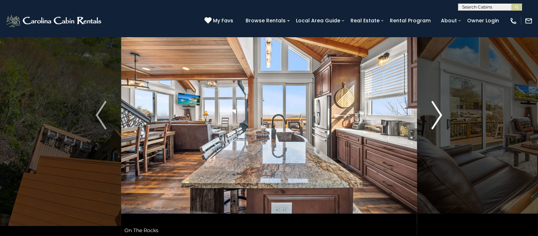
click at [441, 116] on img "Next" at bounding box center [437, 115] width 11 height 28
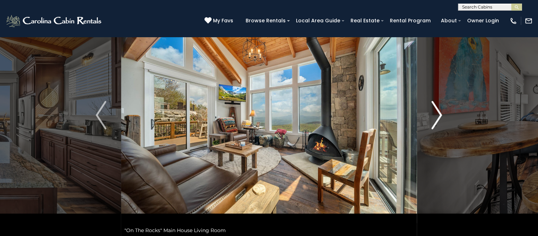
click at [441, 116] on img "Next" at bounding box center [437, 115] width 11 height 28
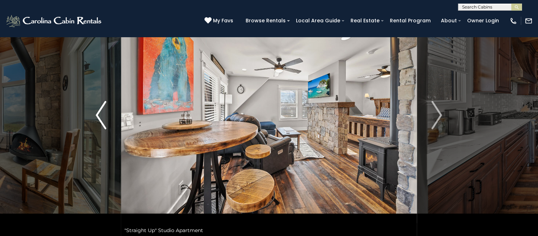
click at [99, 112] on img "Previous" at bounding box center [101, 115] width 11 height 28
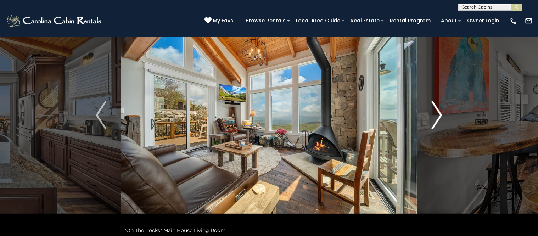
click at [437, 115] on img "Next" at bounding box center [437, 115] width 11 height 28
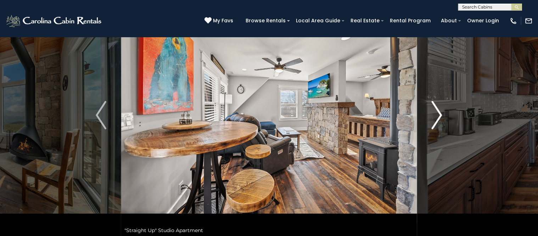
click at [441, 115] on img "Next" at bounding box center [437, 115] width 11 height 28
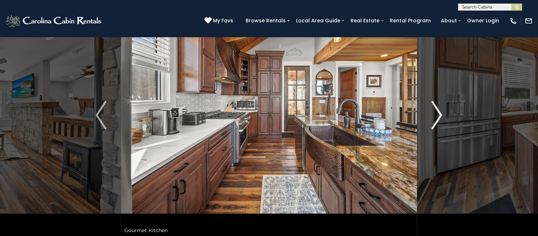
click at [441, 115] on img "Next" at bounding box center [437, 115] width 11 height 28
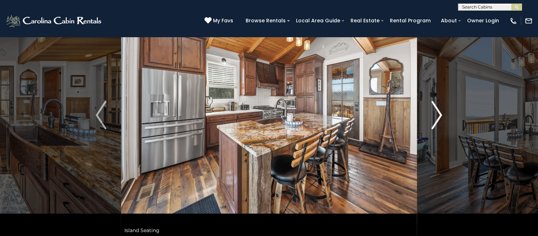
click at [441, 115] on img "Next" at bounding box center [437, 115] width 11 height 28
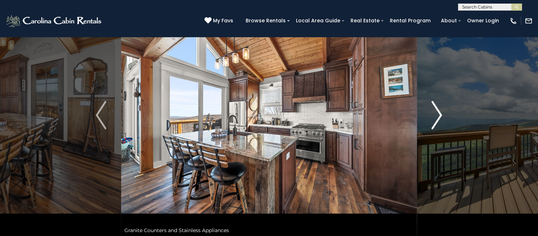
click at [441, 115] on img "Next" at bounding box center [437, 115] width 11 height 28
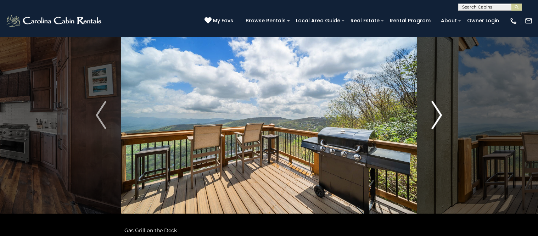
click at [441, 115] on img "Next" at bounding box center [437, 115] width 11 height 28
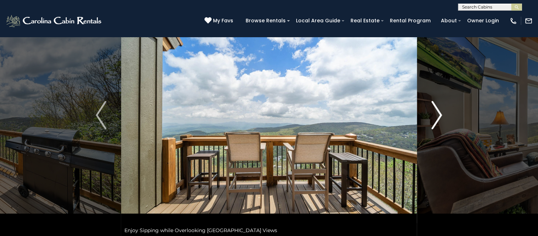
click at [441, 115] on img "Next" at bounding box center [437, 115] width 11 height 28
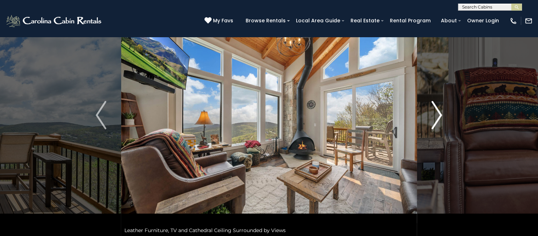
click at [441, 115] on img "Next" at bounding box center [437, 115] width 11 height 28
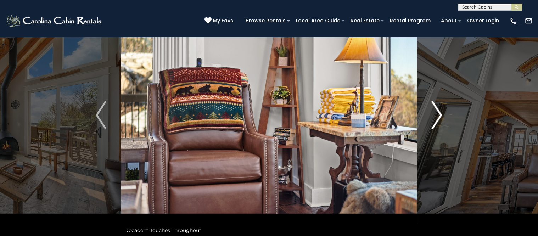
click at [441, 115] on img "Next" at bounding box center [437, 115] width 11 height 28
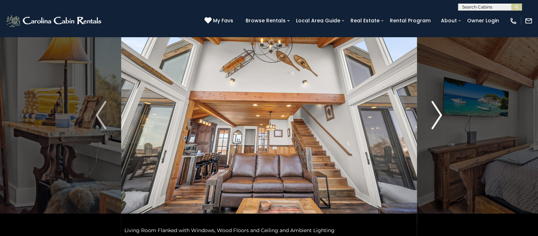
click at [441, 115] on img "Next" at bounding box center [437, 115] width 11 height 28
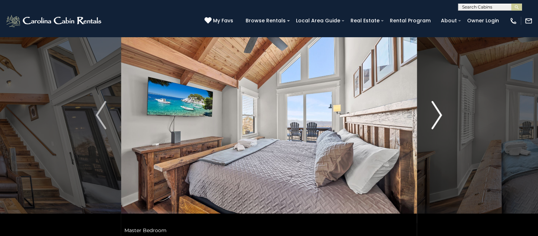
click at [441, 115] on img "Next" at bounding box center [437, 115] width 11 height 28
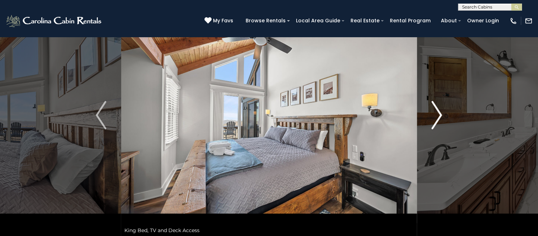
click at [441, 115] on img "Next" at bounding box center [437, 115] width 11 height 28
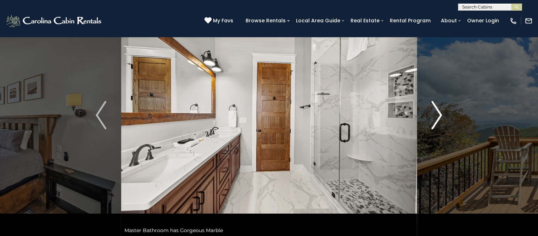
click at [441, 115] on img "Next" at bounding box center [437, 115] width 11 height 28
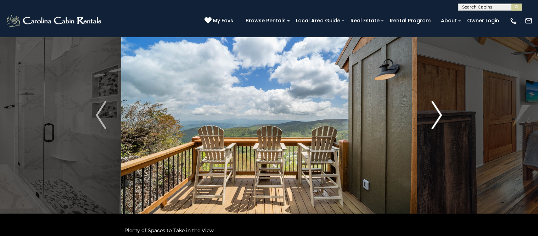
click at [441, 115] on img "Next" at bounding box center [437, 115] width 11 height 28
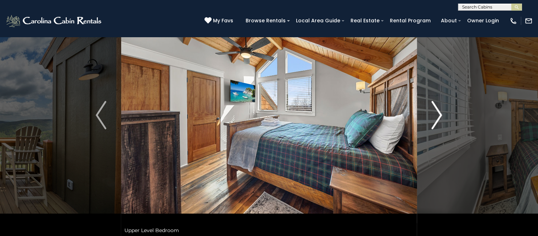
click at [441, 115] on img "Next" at bounding box center [437, 115] width 11 height 28
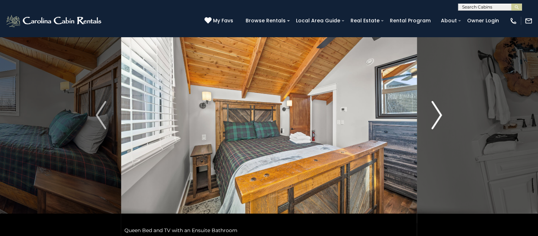
click at [441, 115] on img "Next" at bounding box center [437, 115] width 11 height 28
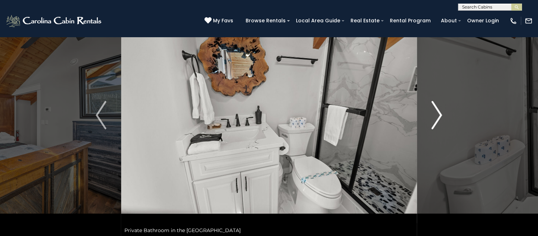
click at [441, 115] on img "Next" at bounding box center [437, 115] width 11 height 28
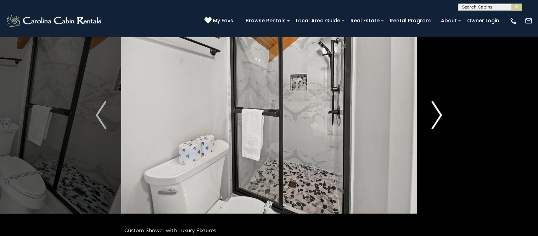
click at [441, 115] on img "Next" at bounding box center [437, 115] width 11 height 28
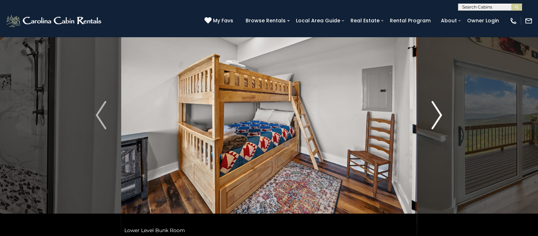
click at [441, 115] on img "Next" at bounding box center [437, 115] width 11 height 28
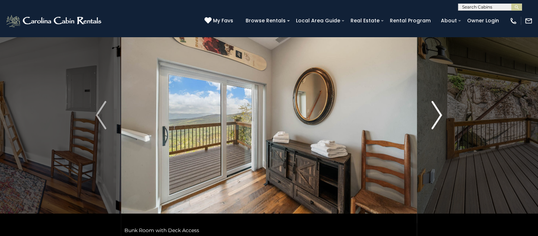
click at [441, 115] on img "Next" at bounding box center [437, 115] width 11 height 28
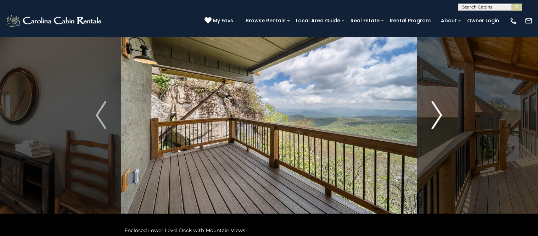
click at [441, 115] on img "Next" at bounding box center [437, 115] width 11 height 28
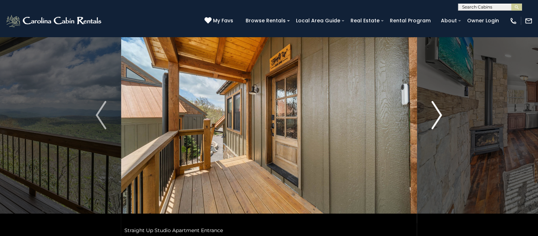
click at [441, 115] on img "Next" at bounding box center [437, 115] width 11 height 28
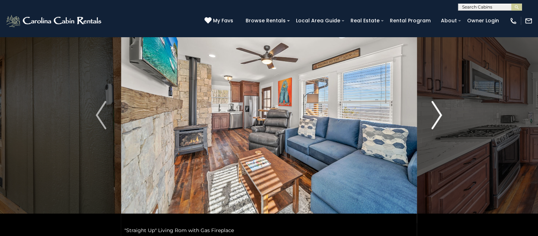
click at [441, 115] on img "Next" at bounding box center [437, 115] width 11 height 28
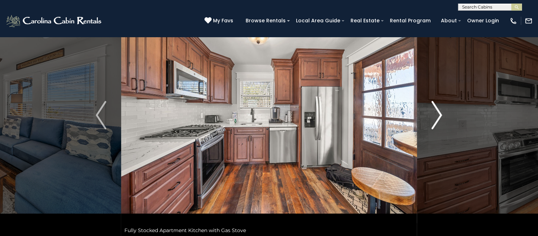
click at [441, 115] on img "Next" at bounding box center [437, 115] width 11 height 28
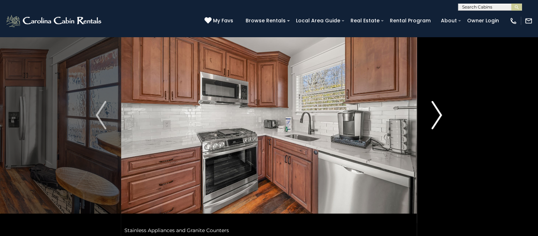
click at [441, 115] on img "Next" at bounding box center [437, 115] width 11 height 28
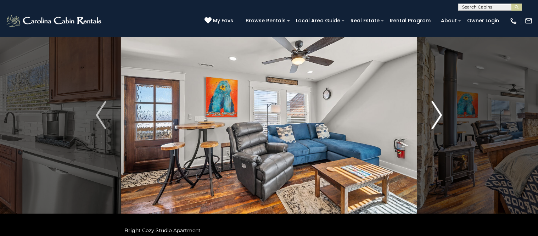
click at [441, 115] on img "Next" at bounding box center [437, 115] width 11 height 28
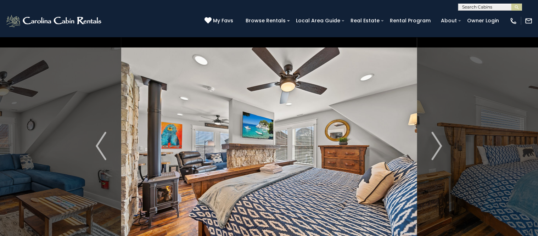
scroll to position [0, 0]
